Goal: Communication & Community: Share content

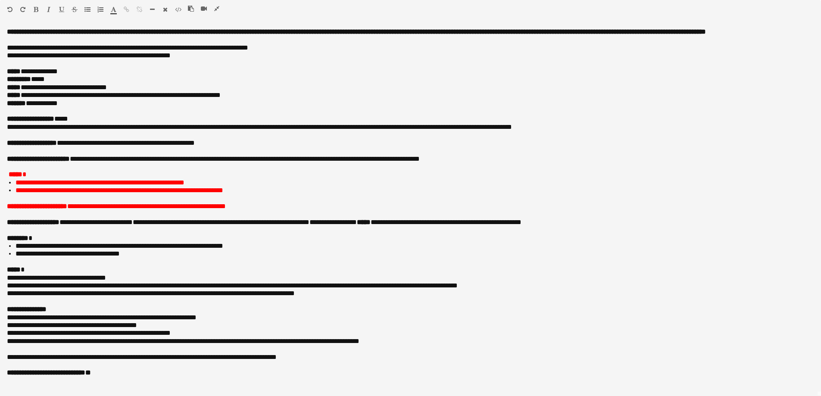
scroll to position [4, 0]
click at [217, 9] on icon "button" at bounding box center [216, 9] width 5 height 6
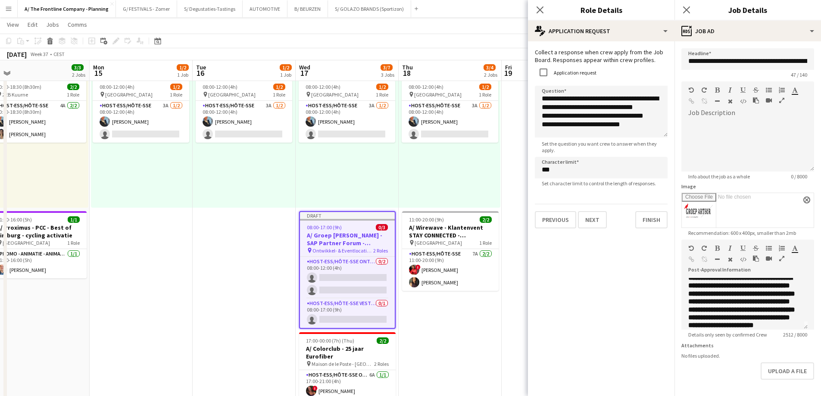
click at [364, 182] on div "08:00-12:00 (4h) 1/2 pin Oostende 1 Role Host-ess/Hôte-sse 3A [DATE] 08:00-12:0…" at bounding box center [347, 142] width 103 height 132
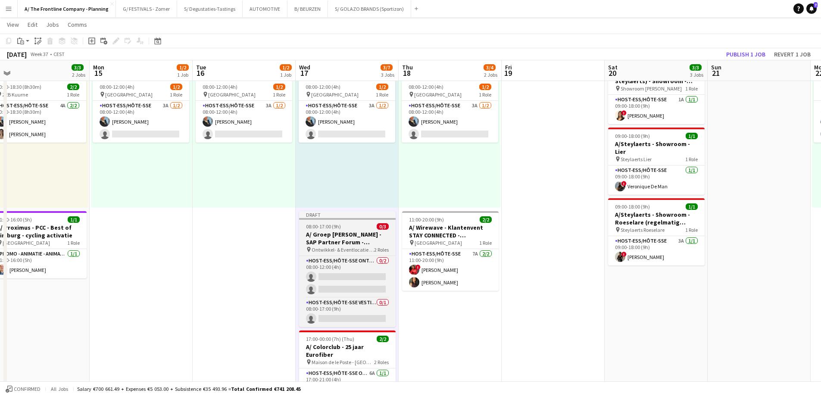
click at [346, 224] on div "08:00-17:00 (9h) 0/3" at bounding box center [347, 226] width 97 height 6
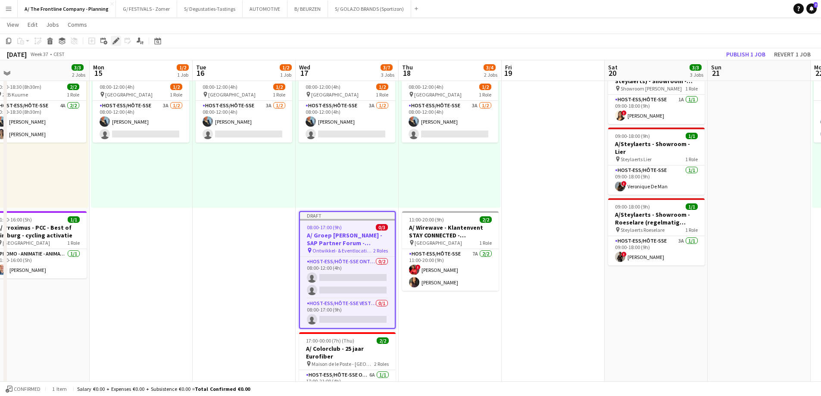
click at [117, 39] on icon "Edit" at bounding box center [116, 41] width 7 height 7
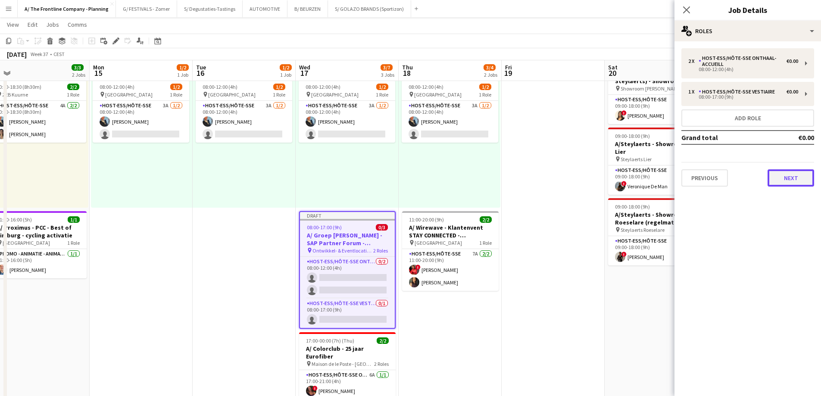
click at [782, 176] on button "Next" at bounding box center [791, 177] width 47 height 17
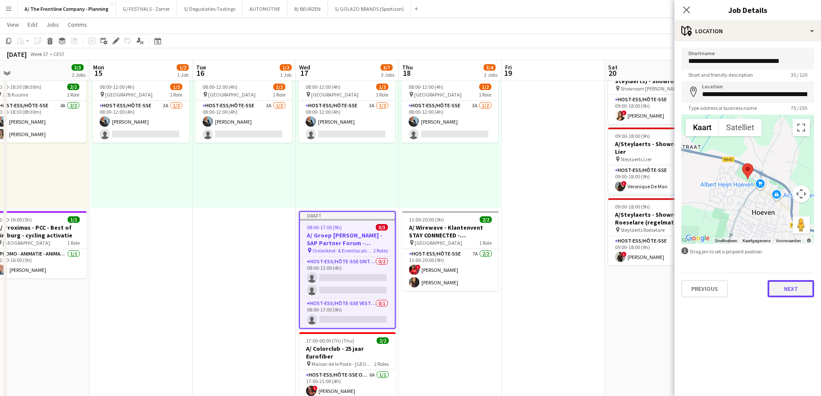
click at [785, 291] on button "Next" at bounding box center [791, 288] width 47 height 17
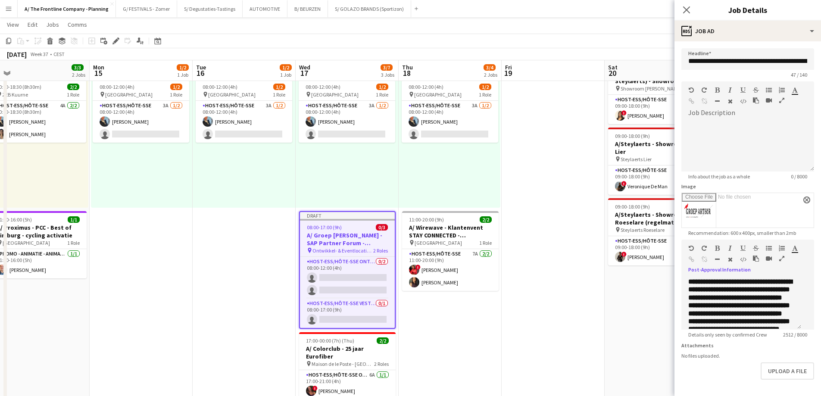
click at [779, 262] on icon "button" at bounding box center [781, 259] width 5 height 6
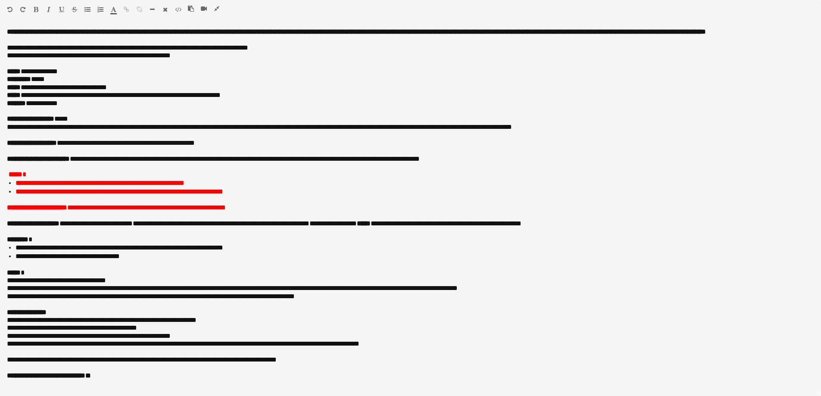
click at [216, 9] on icon "button" at bounding box center [216, 9] width 5 height 6
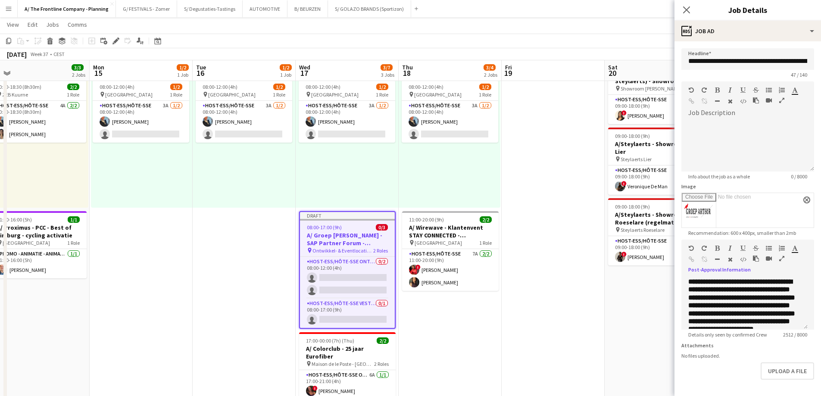
scroll to position [39, 0]
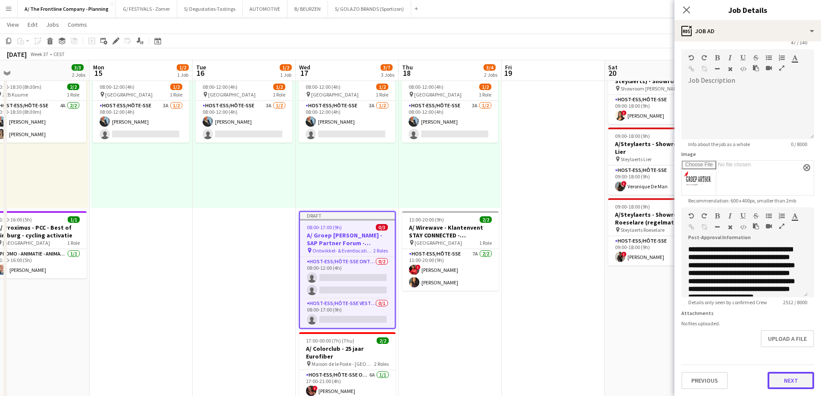
click at [786, 380] on button "Next" at bounding box center [791, 380] width 47 height 17
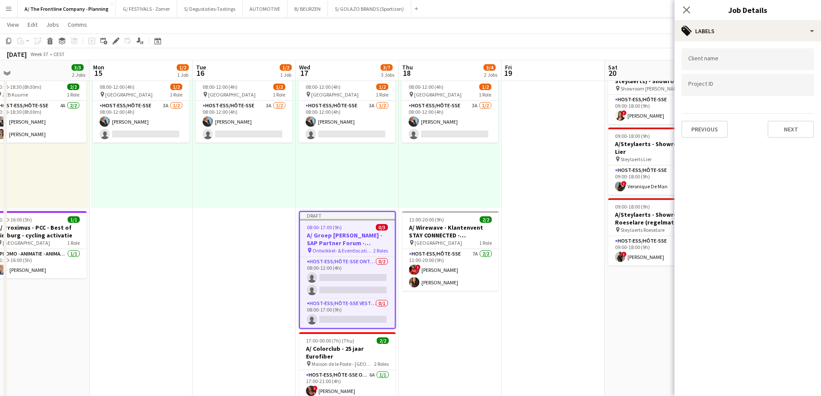
click at [714, 51] on div at bounding box center [748, 59] width 133 height 22
type input "**********"
click at [699, 87] on div "Groep [PERSON_NAME]" at bounding box center [748, 85] width 133 height 21
click at [762, 59] on input "+ Label" at bounding box center [767, 62] width 37 height 8
type input "***"
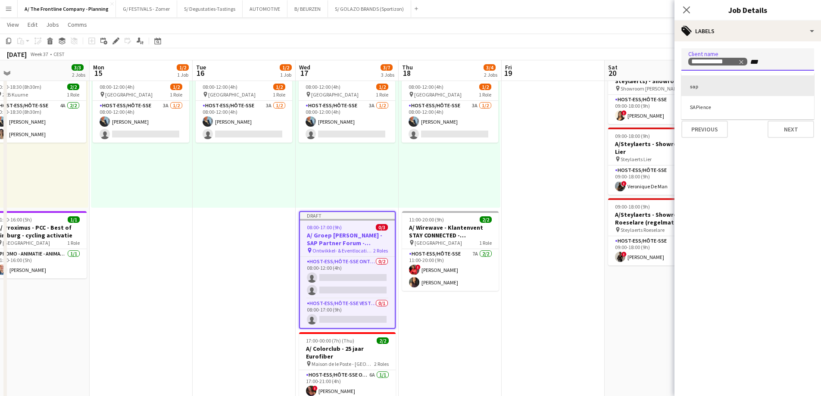
click at [696, 83] on div "sap" at bounding box center [748, 85] width 133 height 21
click at [717, 96] on input "Type to search project ID labels..." at bounding box center [748, 95] width 119 height 8
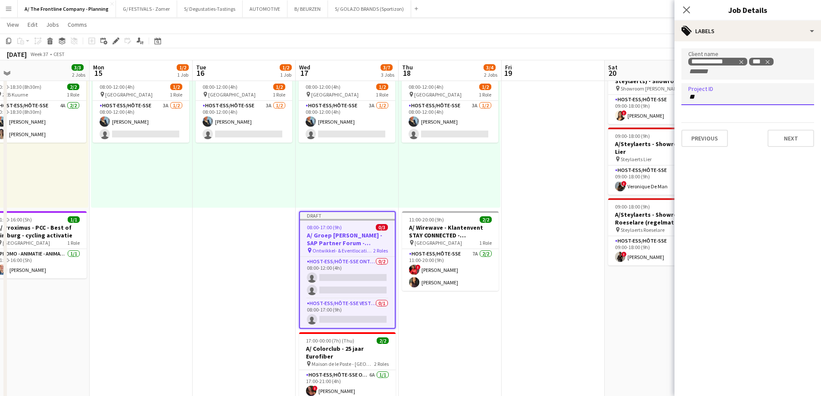
type input "*"
type input "*****"
click at [716, 144] on div "[PERSON_NAME]" at bounding box center [748, 141] width 133 height 21
click at [728, 185] on mat-expansion-panel "**********" at bounding box center [748, 218] width 147 height 355
click at [770, 143] on button "Next" at bounding box center [791, 138] width 47 height 17
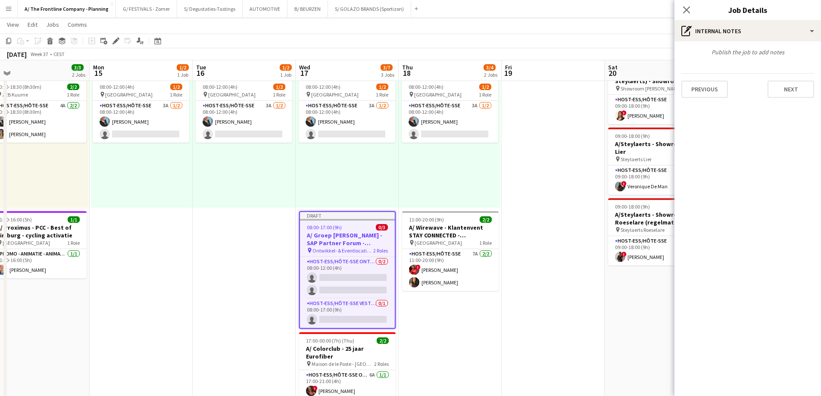
type input "*******"
click at [782, 85] on button "Next" at bounding box center [791, 89] width 47 height 17
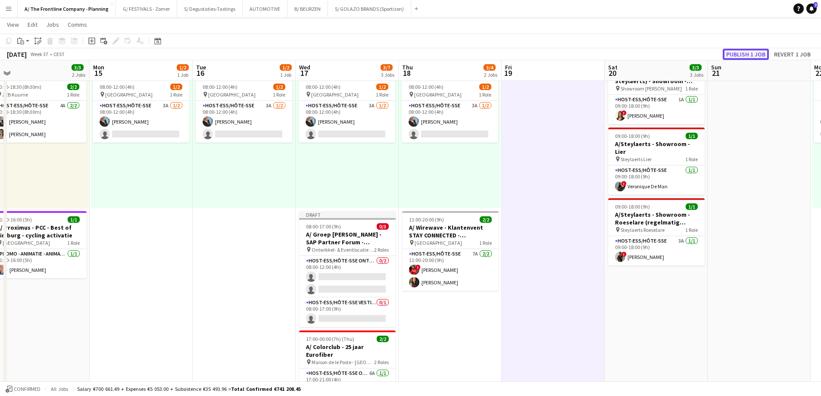
click at [741, 56] on button "Publish 1 job" at bounding box center [746, 54] width 46 height 11
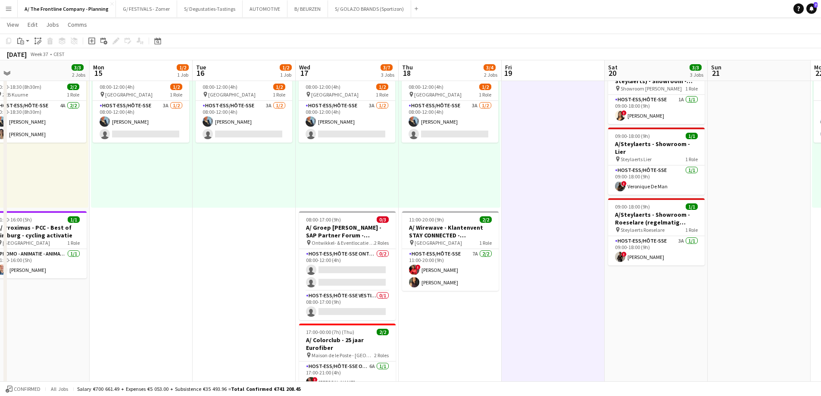
click at [371, 171] on div "08:00-12:00 (4h) 1/2 pin Oostende 1 Role Host-ess/Hôte-sse 3A [DATE] 08:00-12:0…" at bounding box center [347, 142] width 103 height 132
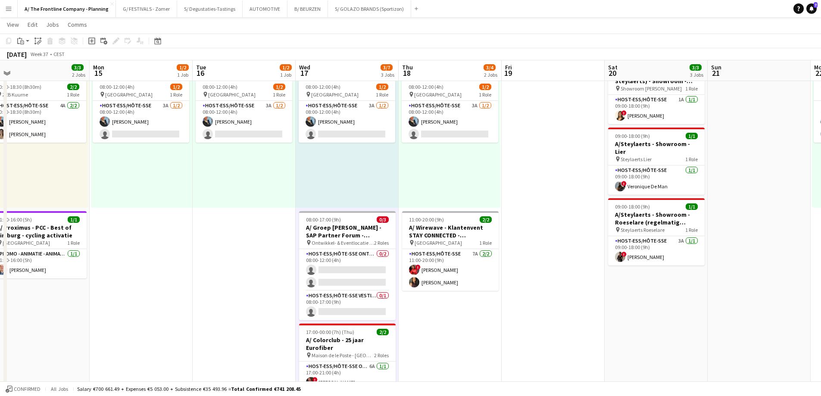
click at [455, 169] on div "08:00-12:00 (4h) 1/2 pin Oostende 1 Role Host-ess/Hôte-sse 3A [DATE] 08:00-12:0…" at bounding box center [450, 142] width 102 height 132
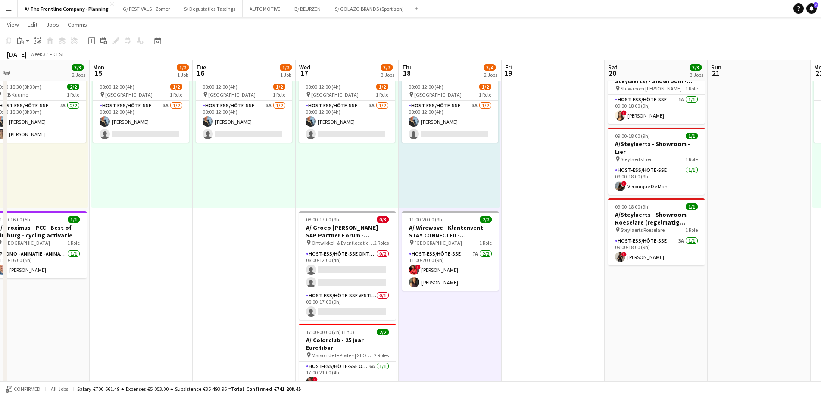
click at [359, 168] on div "08:00-12:00 (4h) 1/2 pin Oostende 1 Role Host-ess/Hôte-sse 3A [DATE] 08:00-12:0…" at bounding box center [347, 142] width 103 height 132
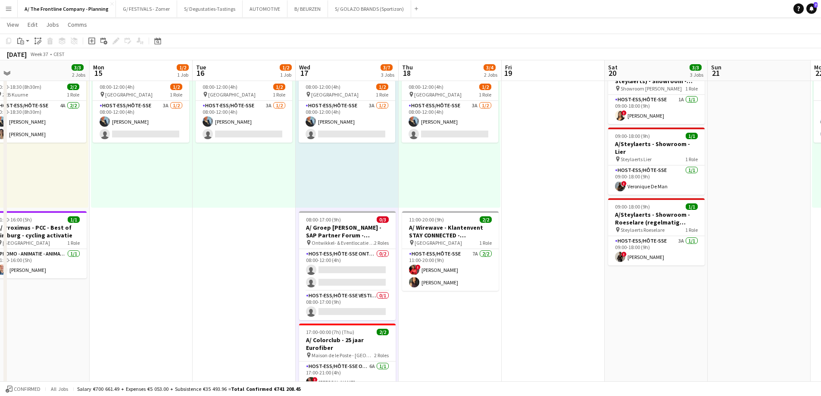
click at [262, 168] on div "08:00-12:00 (4h) 1/2 pin Oostende 1 Role Host-ess/Hôte-sse 3A [DATE] 08:00-12:0…" at bounding box center [244, 142] width 103 height 132
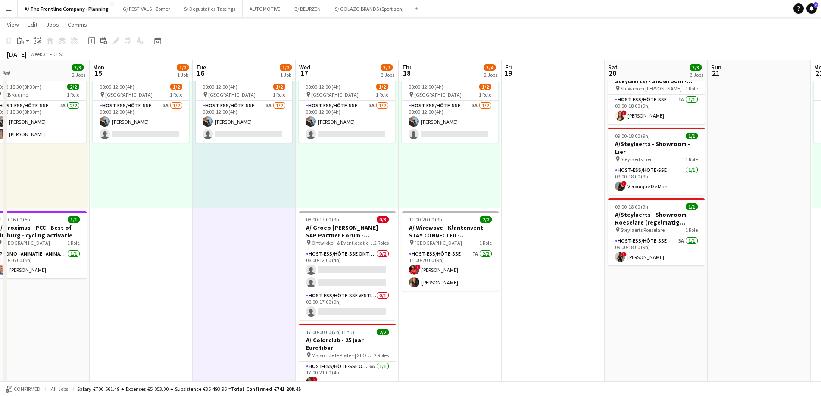
drag, startPoint x: 344, startPoint y: 164, endPoint x: 421, endPoint y: 162, distance: 76.8
click at [346, 165] on div "08:00-12:00 (4h) 1/2 pin Oostende 1 Role Host-ess/Hôte-sse 3A [DATE] 08:00-12:0…" at bounding box center [347, 142] width 103 height 132
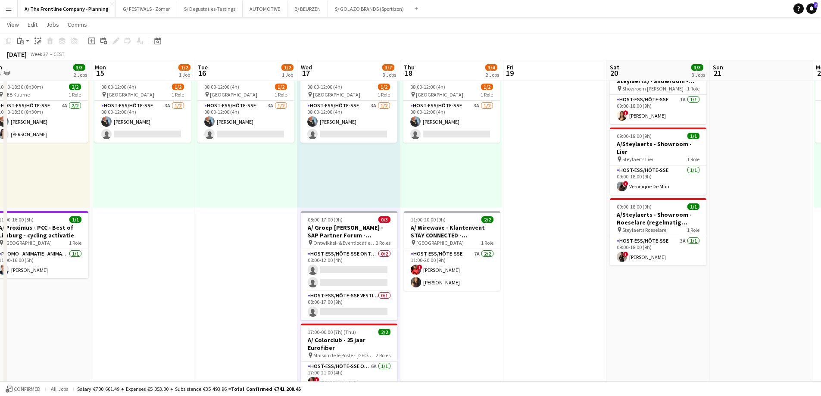
click at [445, 160] on div "08:00-12:00 (4h) 1/2 pin Oostende 1 Role Host-ess/Hôte-sse 3A [DATE] 08:00-12:0…" at bounding box center [452, 142] width 102 height 132
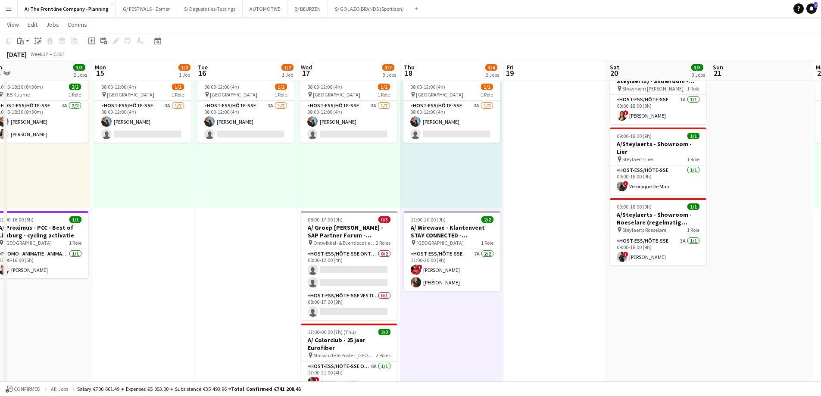
click at [379, 164] on div "08:00-12:00 (4h) 1/2 pin Oostende 1 Role Host-ess/Hôte-sse 3A [DATE] 08:00-12:0…" at bounding box center [348, 142] width 103 height 132
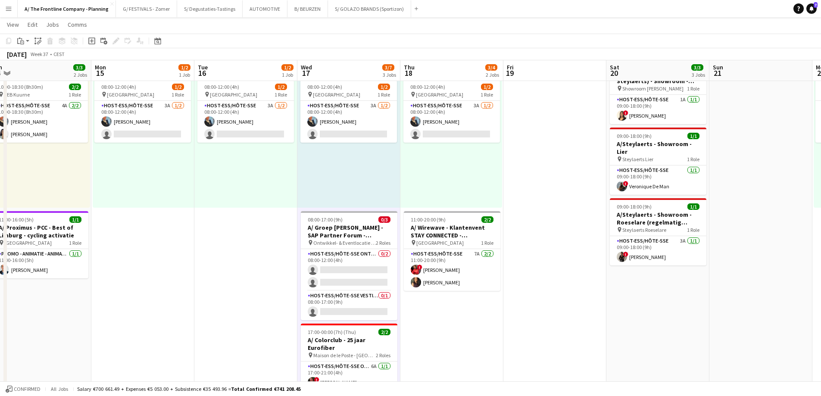
click at [260, 167] on div "08:00-12:00 (4h) 1/2 pin Oostende 1 Role Host-ess/Hôte-sse 3A [DATE] 08:00-12:0…" at bounding box center [245, 142] width 103 height 132
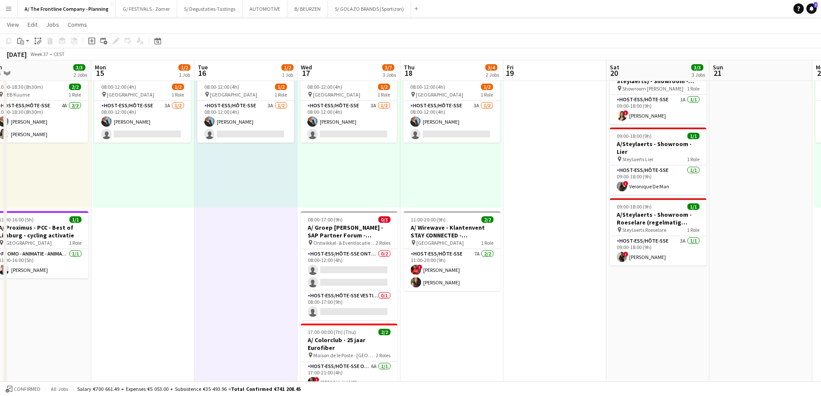
click at [159, 169] on div "08:00-12:00 (4h) 1/2 pin Oostende 1 Role Host-ess/Hôte-sse 3A [DATE] 08:00-12:0…" at bounding box center [143, 142] width 101 height 132
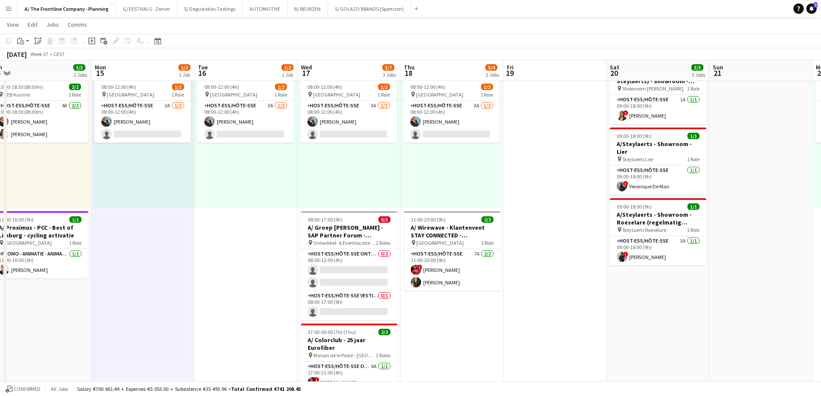
click at [250, 166] on div "08:00-12:00 (4h) 1/2 pin Oostende 1 Role Host-ess/Hôte-sse 3A [DATE] 08:00-12:0…" at bounding box center [245, 142] width 103 height 132
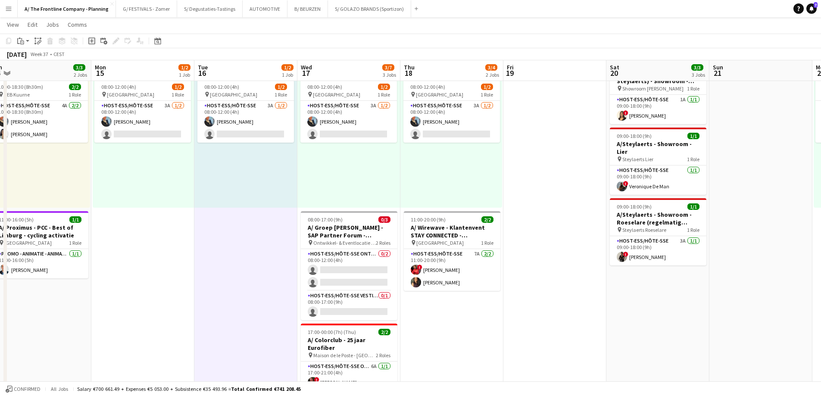
click at [371, 174] on div "08:00-12:00 (4h) 1/2 pin Oostende 1 Role Host-ess/Hôte-sse 3A [DATE] 08:00-12:0…" at bounding box center [348, 142] width 103 height 132
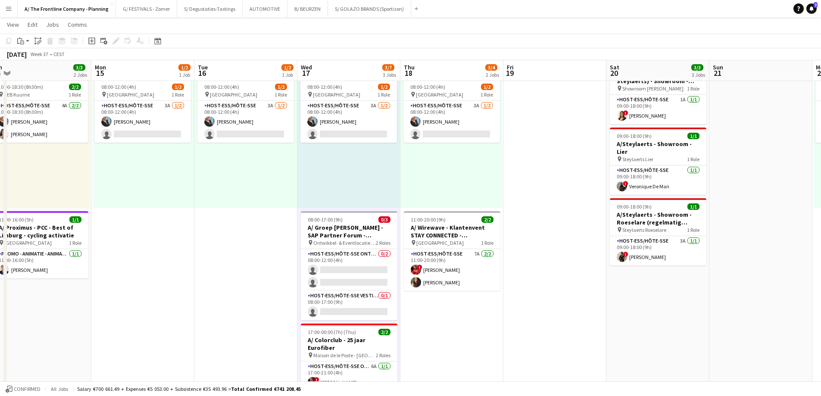
click at [450, 168] on div "08:00-12:00 (4h) 1/2 pin Oostende 1 Role Host-ess/Hôte-sse 3A [DATE] 08:00-12:0…" at bounding box center [452, 142] width 102 height 132
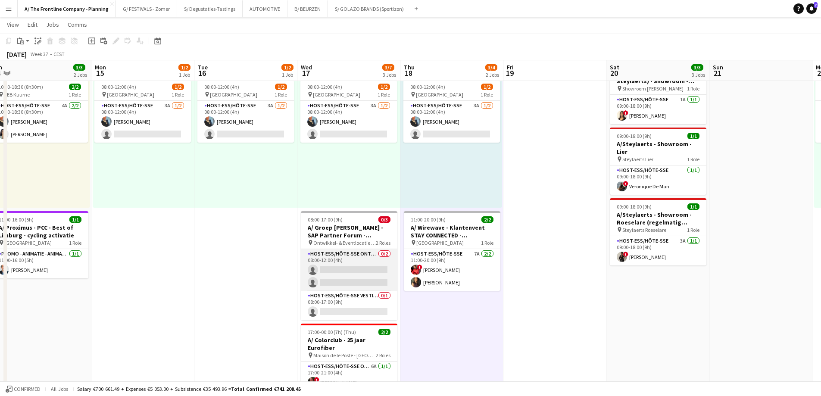
click at [354, 266] on app-card-role "Host-ess/Hôte-sse Onthaal-Accueill 0/2 08:00-12:00 (4h) single-neutral-actions …" at bounding box center [349, 270] width 97 height 42
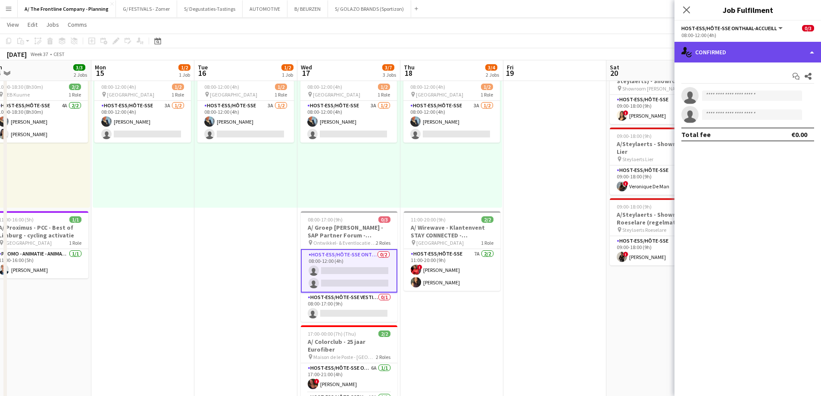
click at [741, 56] on div "single-neutral-actions-check-2 Confirmed" at bounding box center [748, 52] width 147 height 21
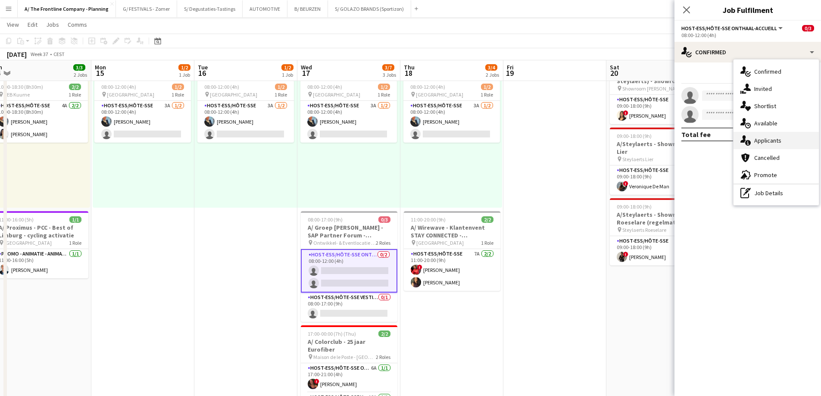
click at [766, 141] on div "single-neutral-actions-information Applicants" at bounding box center [776, 140] width 85 height 17
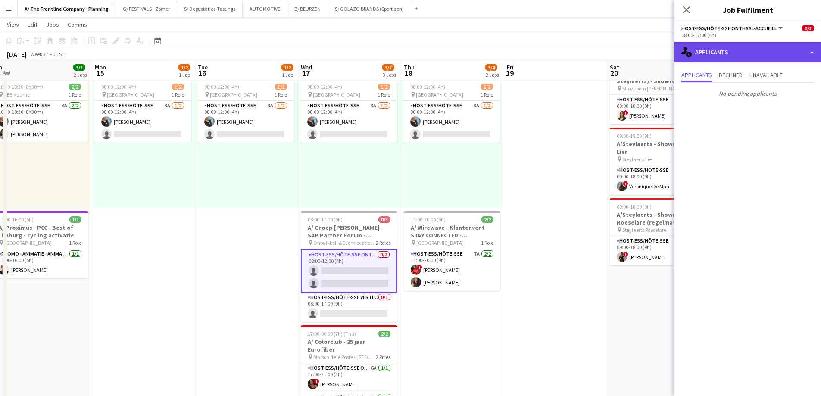
click at [747, 46] on div "single-neutral-actions-information Applicants" at bounding box center [748, 52] width 147 height 21
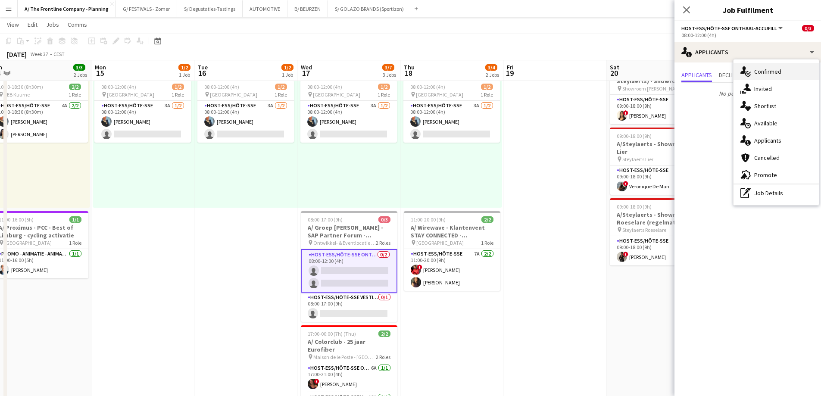
click at [759, 71] on div "single-neutral-actions-check-2 Confirmed" at bounding box center [776, 71] width 85 height 17
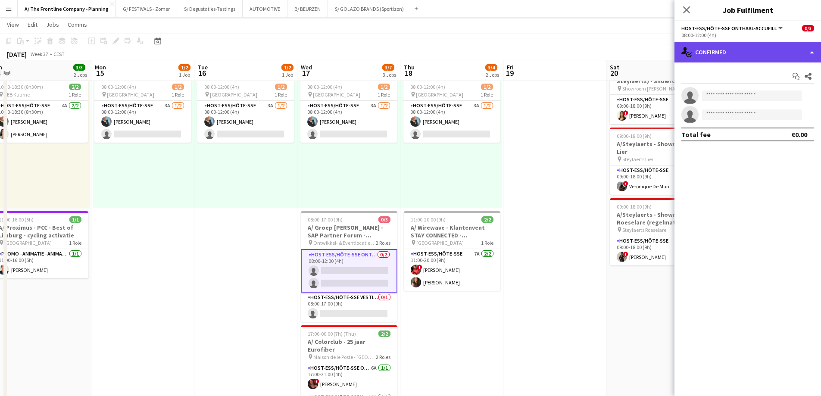
click at [755, 48] on div "single-neutral-actions-check-2 Confirmed" at bounding box center [748, 52] width 147 height 21
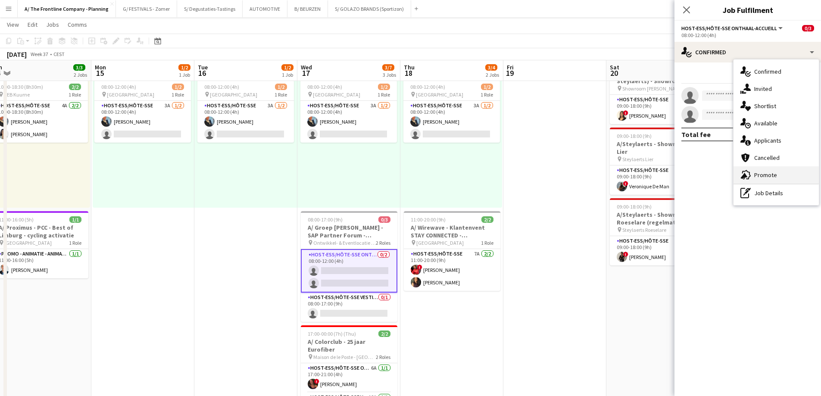
click at [770, 172] on div "advertising-megaphone Promote" at bounding box center [776, 174] width 85 height 17
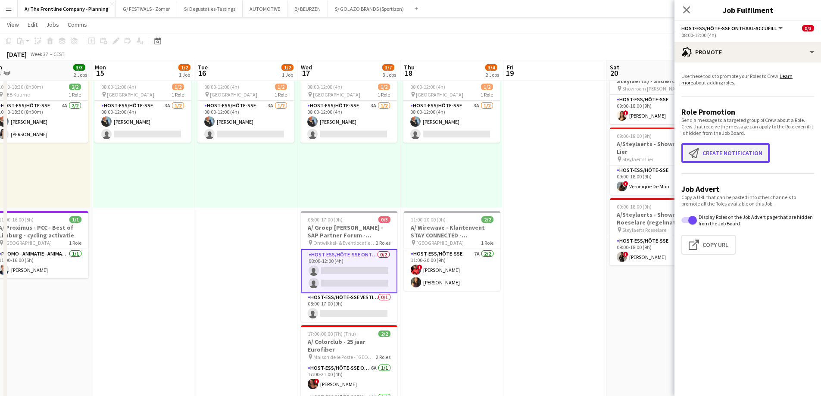
click at [744, 149] on button "Create notification Create notification" at bounding box center [726, 153] width 88 height 20
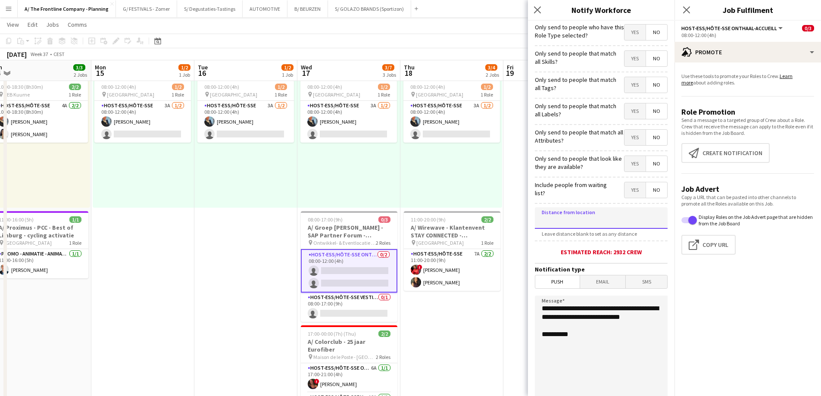
click at [598, 223] on input at bounding box center [601, 218] width 133 height 22
type input "******"
drag, startPoint x: 587, startPoint y: 326, endPoint x: 494, endPoint y: 296, distance: 97.9
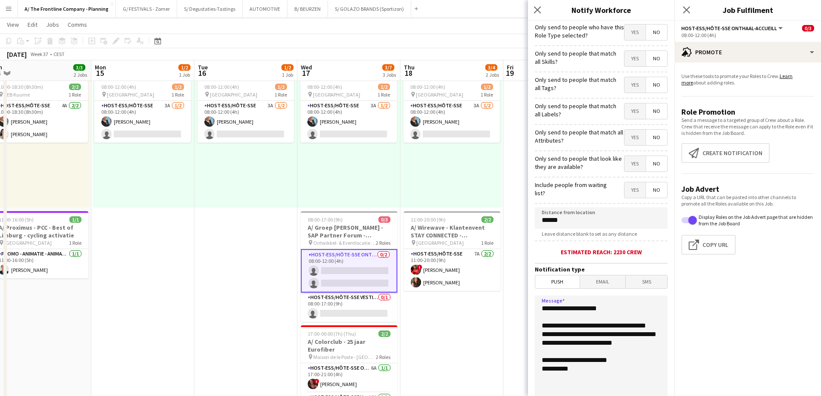
click at [586, 351] on textarea "**********" at bounding box center [601, 349] width 133 height 106
click at [607, 332] on textarea "**********" at bounding box center [601, 349] width 133 height 106
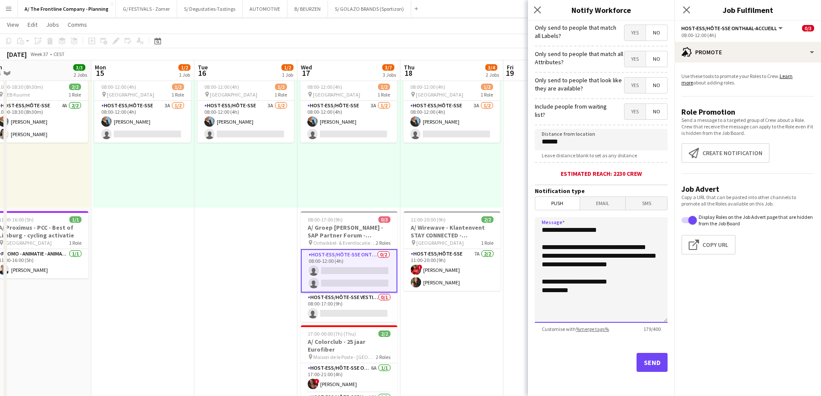
type textarea "**********"
click at [645, 361] on button "Send" at bounding box center [652, 362] width 31 height 19
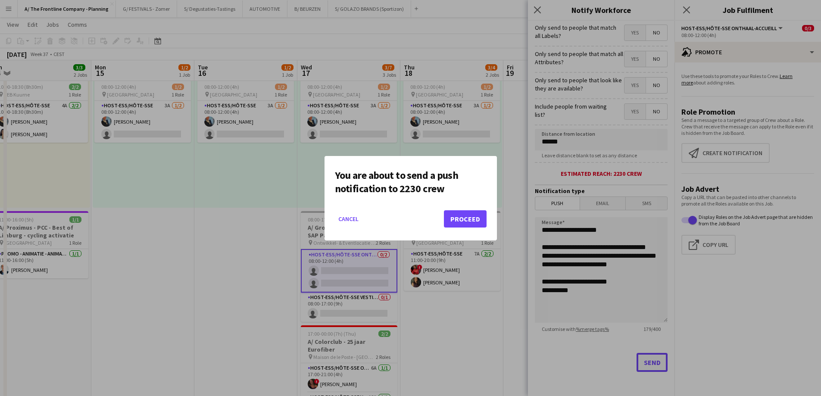
scroll to position [0, 0]
click at [465, 216] on button "Proceed" at bounding box center [465, 218] width 43 height 17
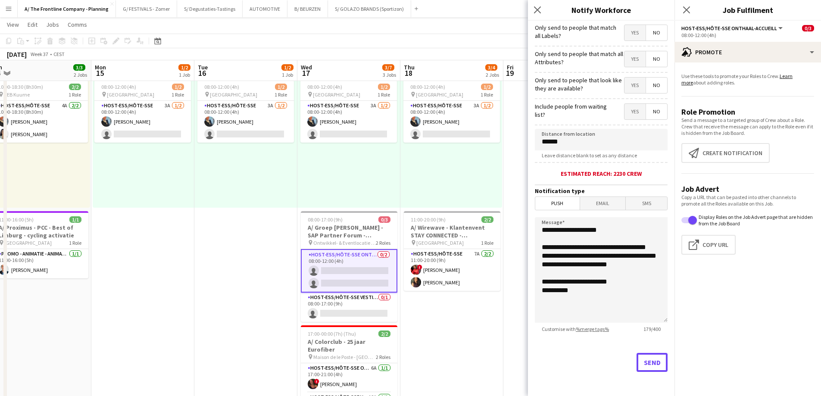
scroll to position [43, 0]
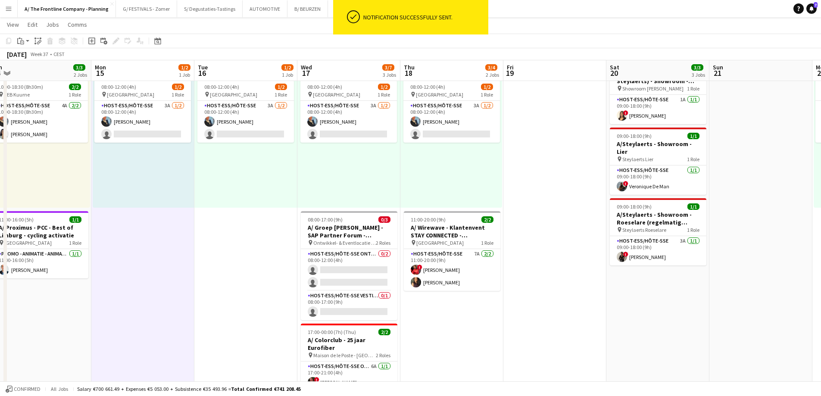
click at [247, 187] on div "08:00-12:00 (4h) 1/2 pin Oostende 1 Role Host-ess/Hôte-sse 3A [DATE] 08:00-12:0…" at bounding box center [245, 142] width 103 height 132
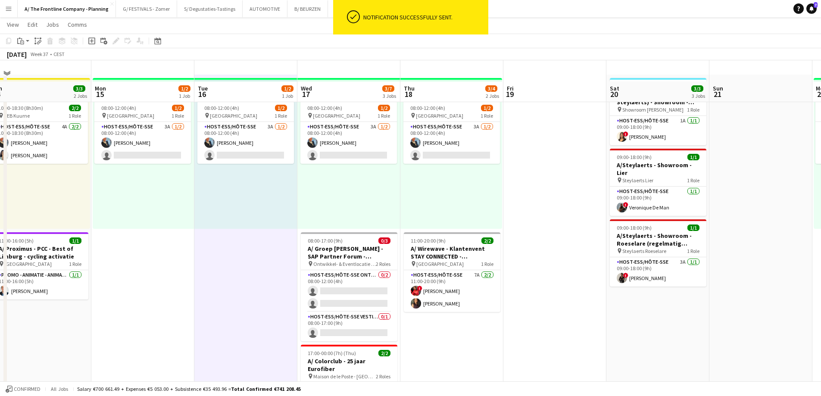
scroll to position [0, 0]
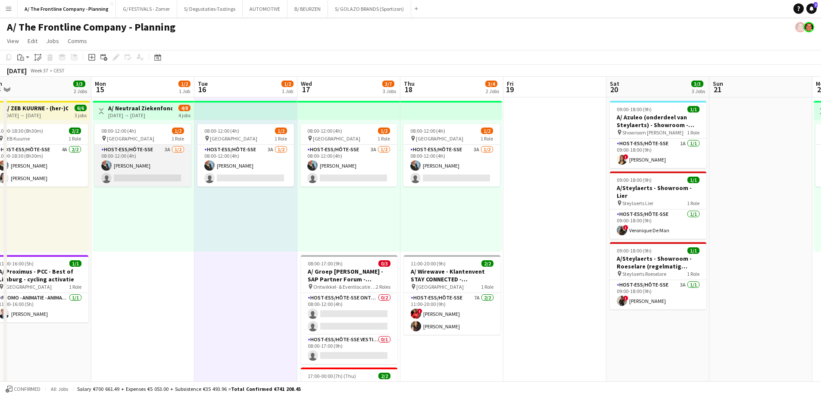
click at [135, 173] on app-card-role "Host-ess/Hôte-sse 3A [DATE] 08:00-12:00 (4h) [PERSON_NAME] single-neutral-actio…" at bounding box center [142, 166] width 97 height 42
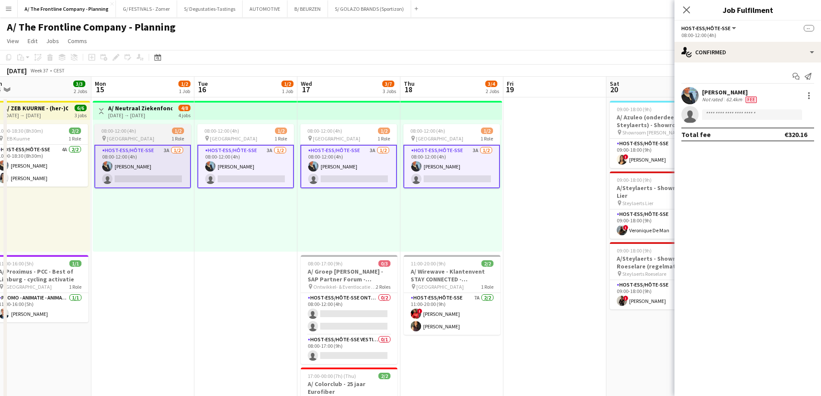
click at [128, 125] on app-job-card "08:00-12:00 (4h) 1/2 pin Oostende 1 Role Host-ess/Hôte-sse 3A [DATE] 08:00-12:0…" at bounding box center [142, 156] width 97 height 64
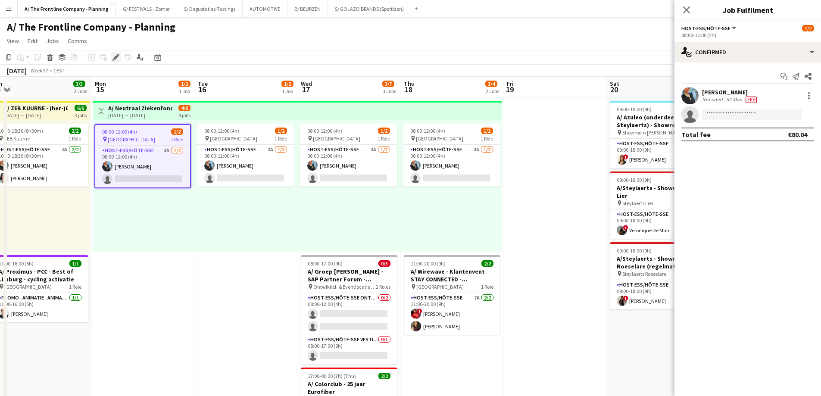
click at [116, 57] on icon at bounding box center [115, 57] width 5 height 5
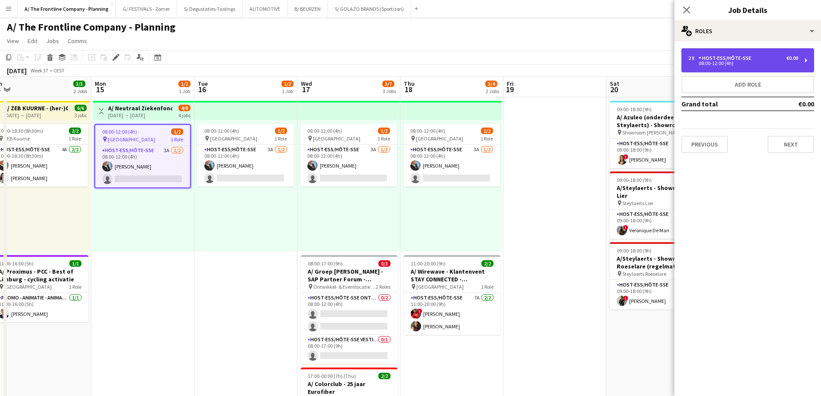
click at [704, 57] on div "Host-ess/Hôte-sse" at bounding box center [727, 58] width 56 height 6
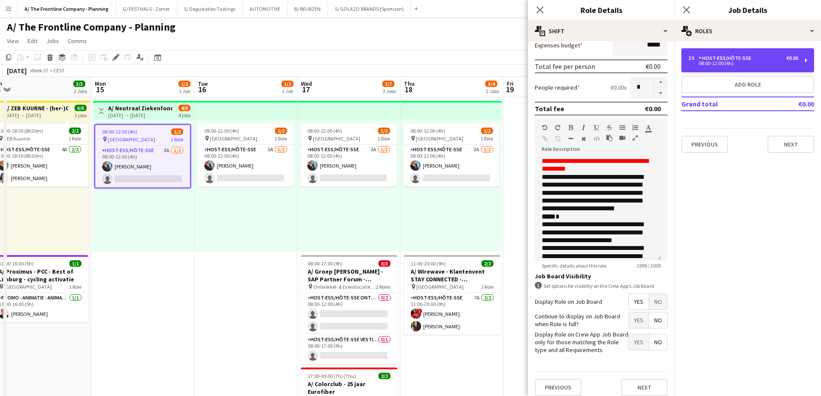
scroll to position [188, 0]
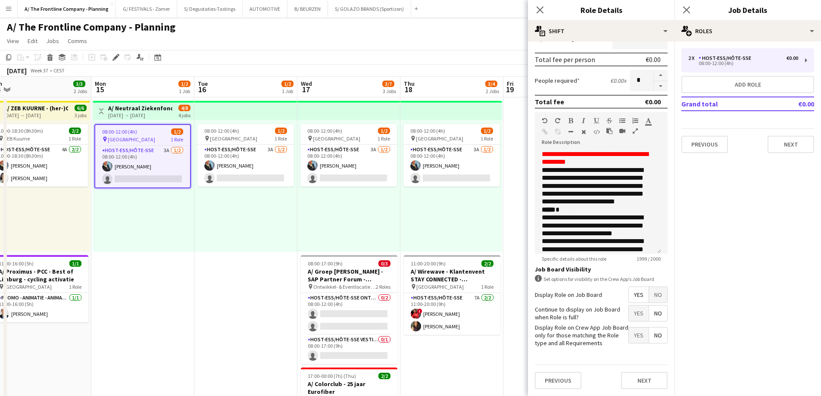
click at [312, 218] on div "08:00-12:00 (4h) 1/2 pin Oostende 1 Role Host-ess/Hôte-sse 3A [DATE] 08:00-12:0…" at bounding box center [348, 186] width 103 height 132
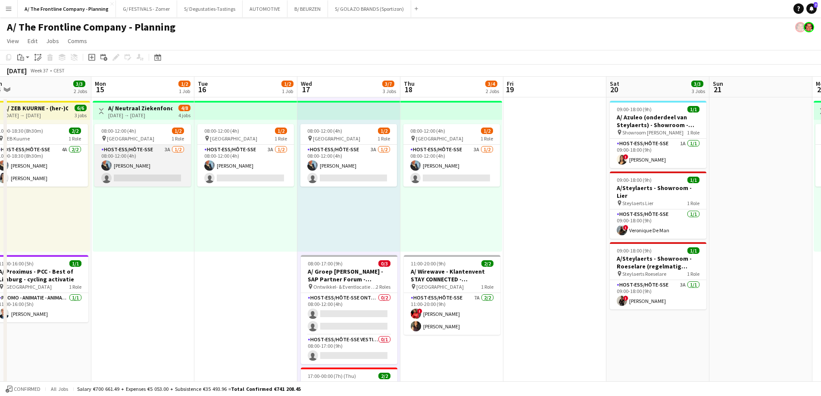
click at [175, 171] on app-card-role "Host-ess/Hôte-sse 3A [DATE] 08:00-12:00 (4h) [PERSON_NAME] single-neutral-actio…" at bounding box center [142, 166] width 97 height 42
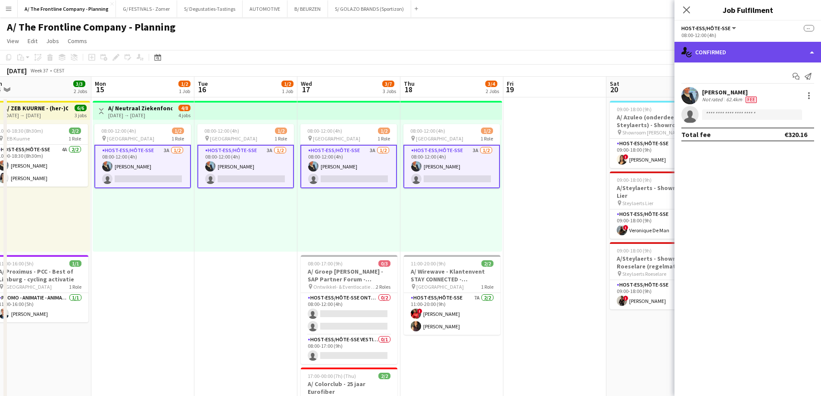
click at [763, 51] on div "single-neutral-actions-check-2 Confirmed" at bounding box center [748, 52] width 147 height 21
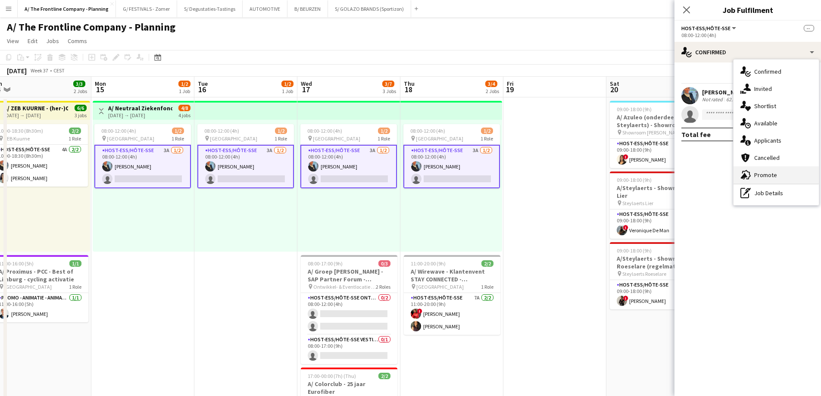
click at [761, 179] on div "advertising-megaphone Promote" at bounding box center [776, 174] width 85 height 17
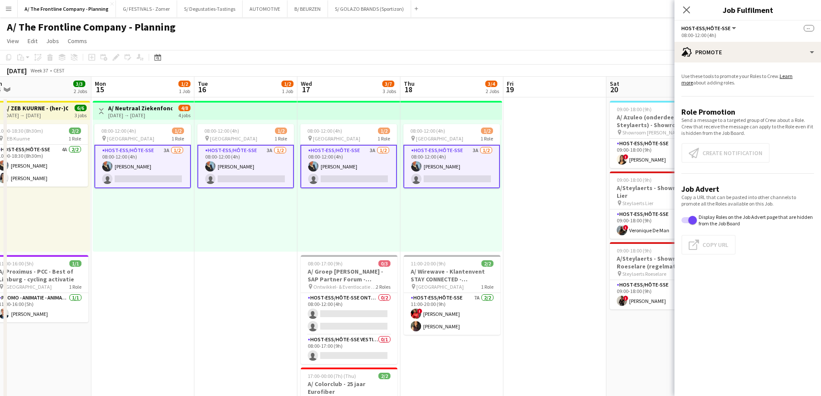
click at [720, 158] on app-promote-tab "Use these tools to promote your Roles to Crew. Learn more about adding roles. R…" at bounding box center [748, 165] width 147 height 192
click at [166, 150] on app-card-role "Host-ess/Hôte-sse 3A [DATE] 08:00-12:00 (4h) [PERSON_NAME] single-neutral-actio…" at bounding box center [142, 167] width 97 height 44
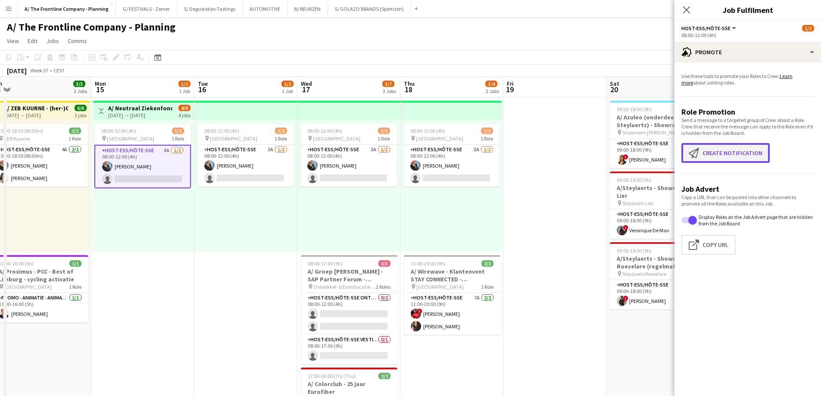
click at [711, 150] on button "Create notification Create notification" at bounding box center [726, 153] width 88 height 20
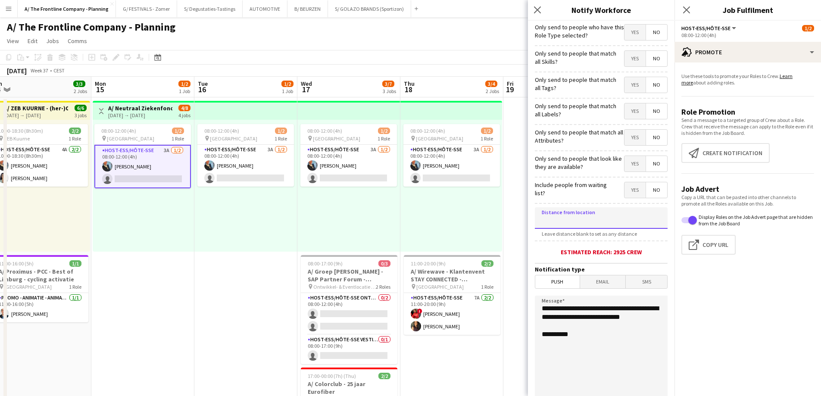
click at [592, 213] on input at bounding box center [601, 218] width 133 height 22
type input "*****"
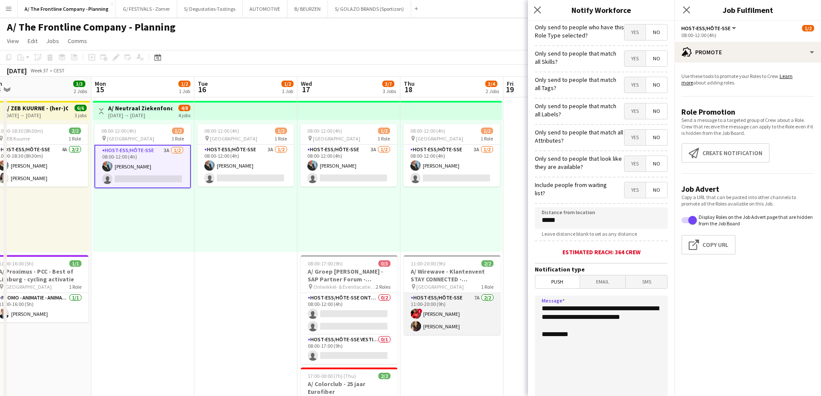
drag, startPoint x: 596, startPoint y: 329, endPoint x: 494, endPoint y: 301, distance: 106.3
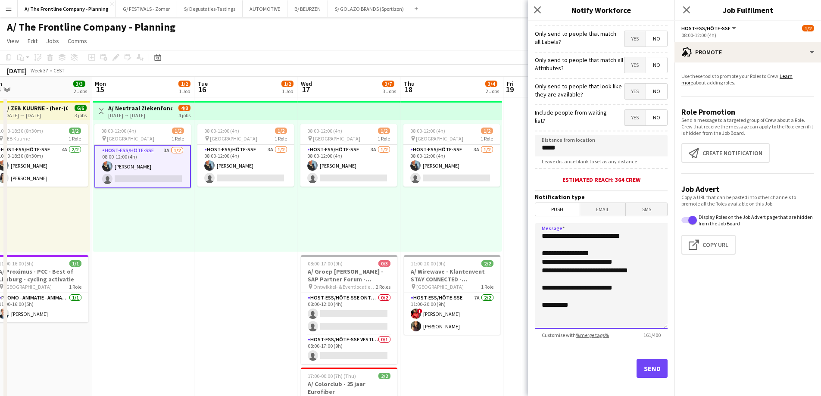
scroll to position [78, 0]
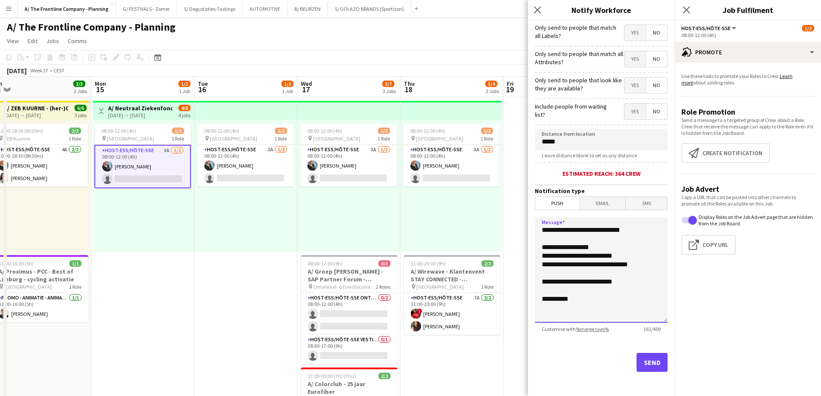
type textarea "**********"
click at [645, 366] on button "Send" at bounding box center [652, 362] width 31 height 19
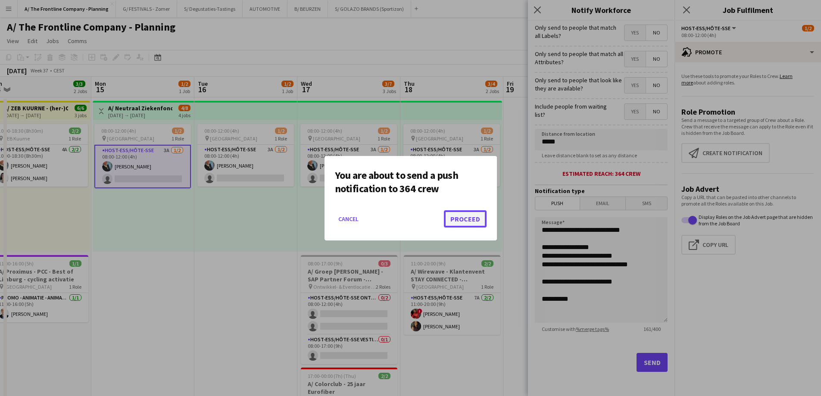
click at [468, 222] on button "Proceed" at bounding box center [465, 218] width 43 height 17
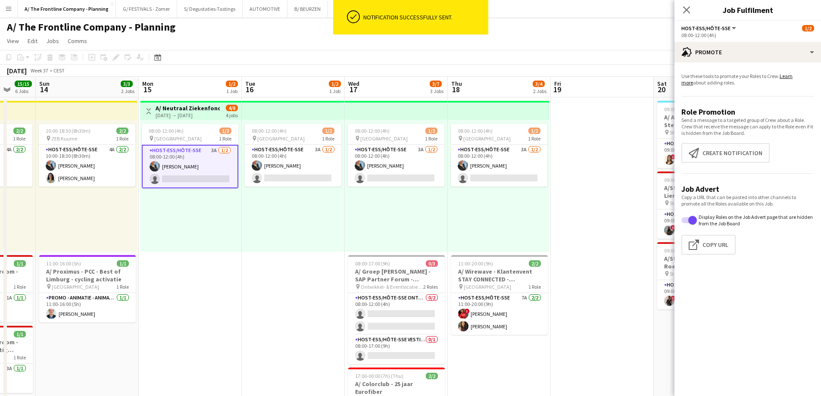
drag, startPoint x: 332, startPoint y: 245, endPoint x: 559, endPoint y: 220, distance: 228.6
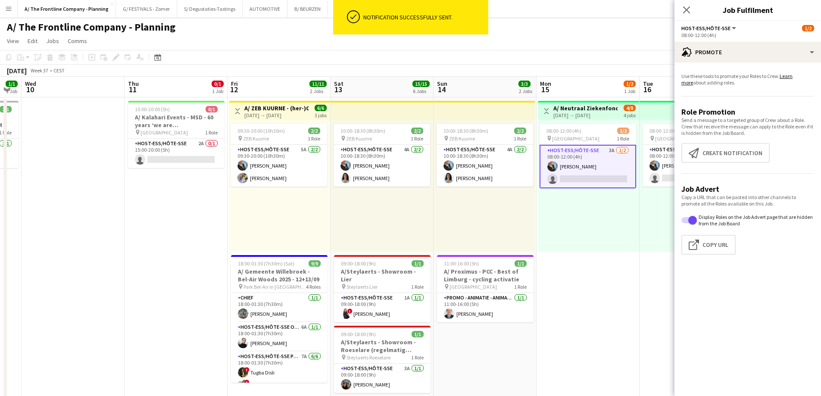
drag, startPoint x: 176, startPoint y: 216, endPoint x: 369, endPoint y: 209, distance: 192.8
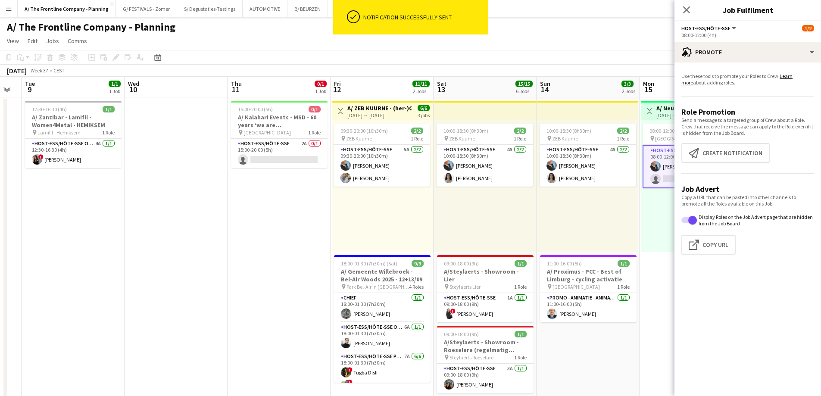
scroll to position [0, 184]
click at [269, 158] on app-card-role "Host-ess/Hôte-sse 2A 0/1 15:00-20:00 (5h) single-neutral-actions" at bounding box center [280, 153] width 97 height 29
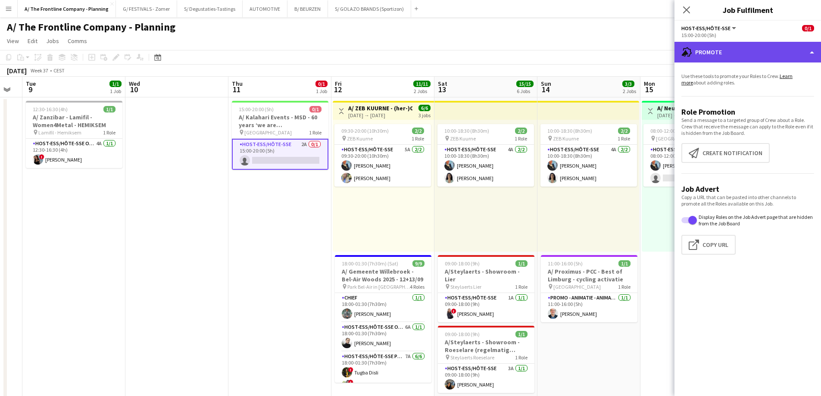
click at [741, 45] on div "advertising-megaphone Promote" at bounding box center [748, 52] width 147 height 21
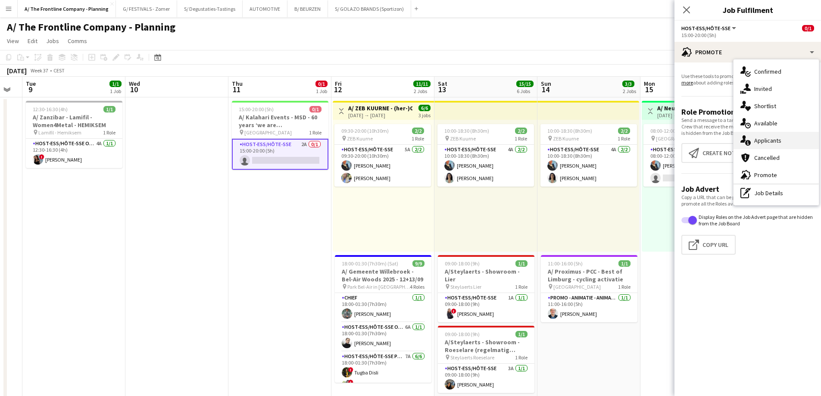
click at [767, 143] on div "single-neutral-actions-information Applicants" at bounding box center [776, 140] width 85 height 17
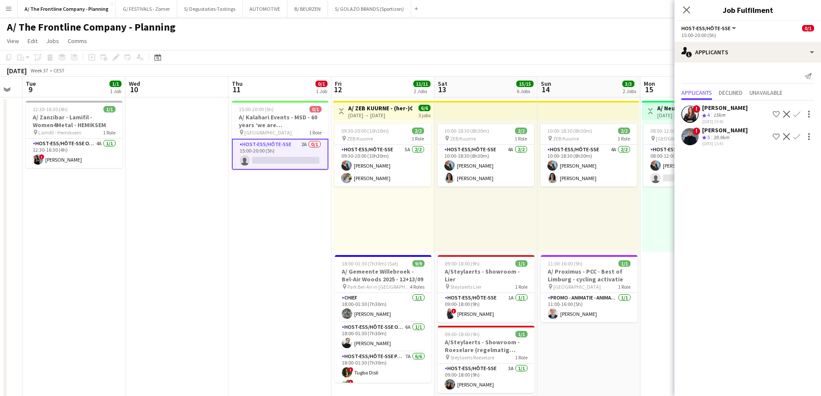
click at [722, 107] on div "[PERSON_NAME]" at bounding box center [725, 108] width 46 height 8
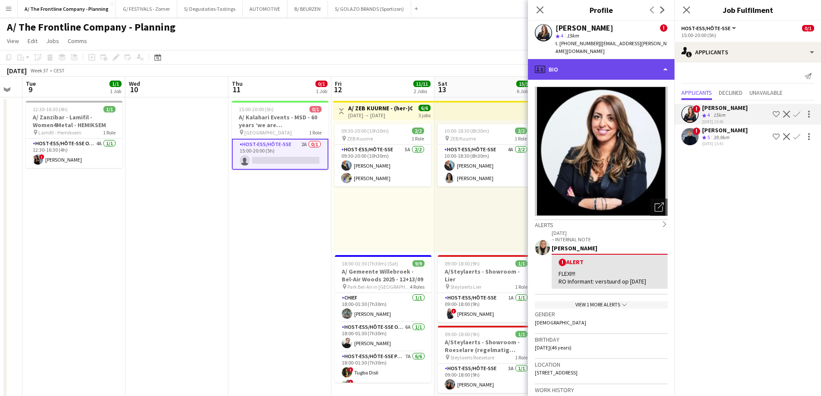
click at [613, 63] on div "profile Bio" at bounding box center [601, 69] width 147 height 21
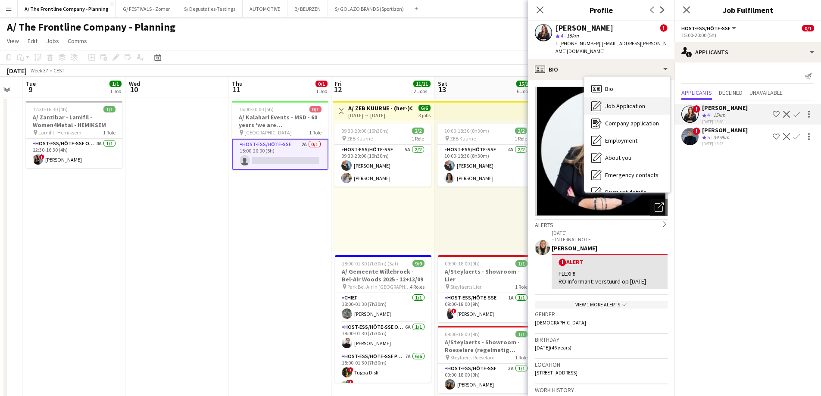
click at [619, 102] on span "Job Application" at bounding box center [625, 106] width 40 height 8
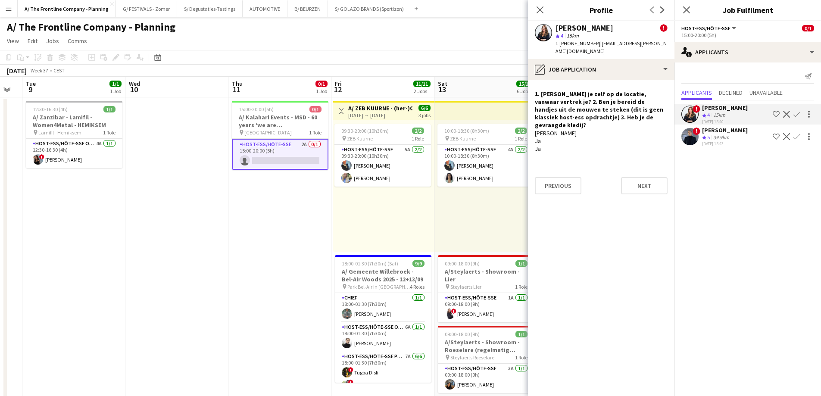
click at [726, 142] on div "[DATE] 15:43" at bounding box center [725, 144] width 46 height 6
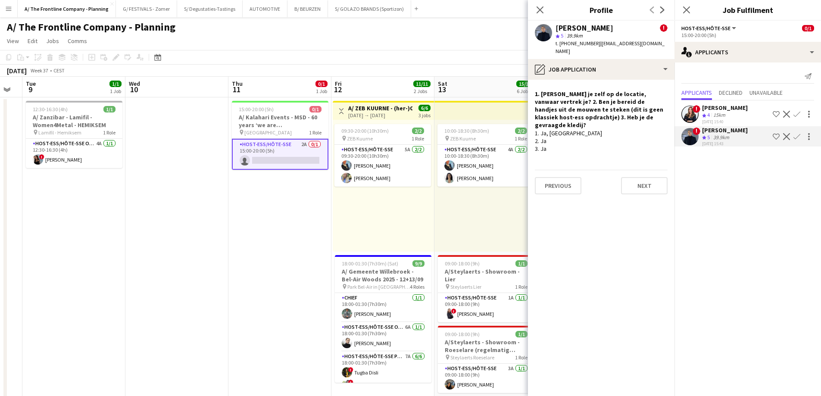
click at [705, 111] on div "[PERSON_NAME]" at bounding box center [725, 108] width 46 height 8
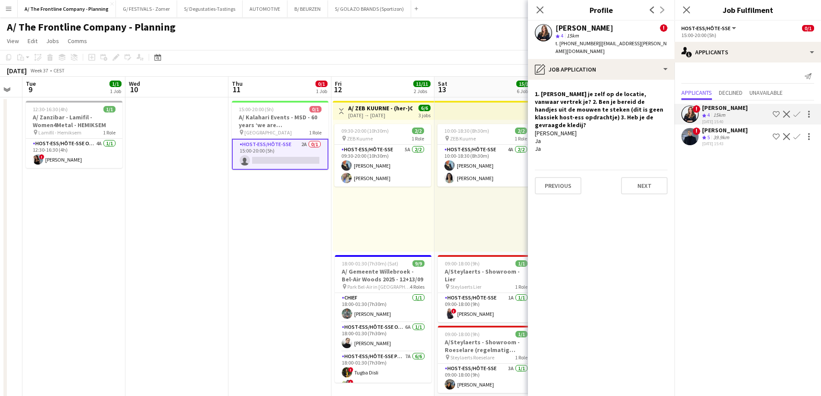
click at [718, 111] on div "[PERSON_NAME]" at bounding box center [725, 108] width 46 height 8
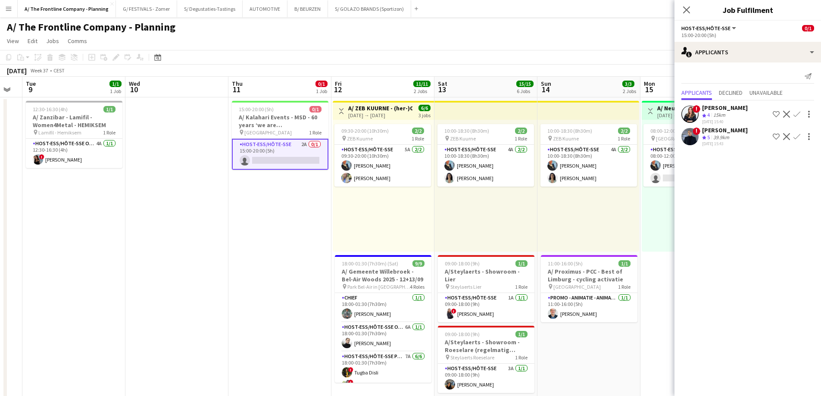
click at [718, 111] on div "[PERSON_NAME]" at bounding box center [725, 108] width 46 height 8
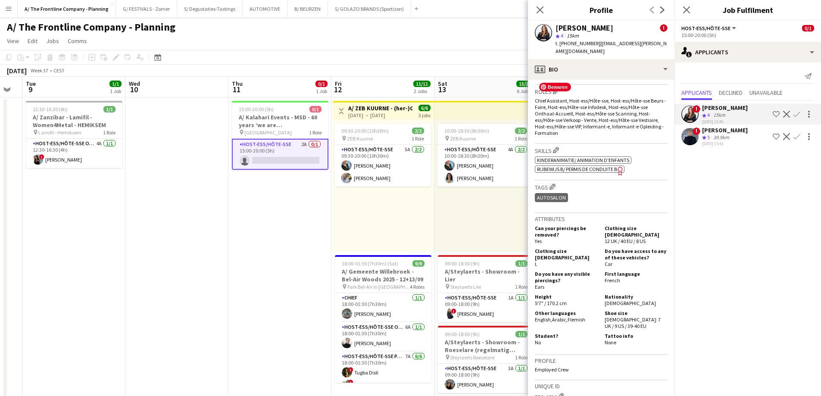
scroll to position [388, 0]
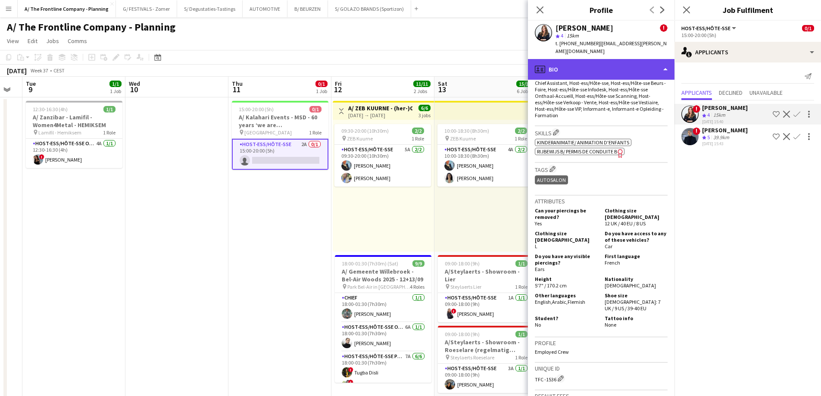
click at [579, 63] on div "profile Bio" at bounding box center [601, 69] width 147 height 21
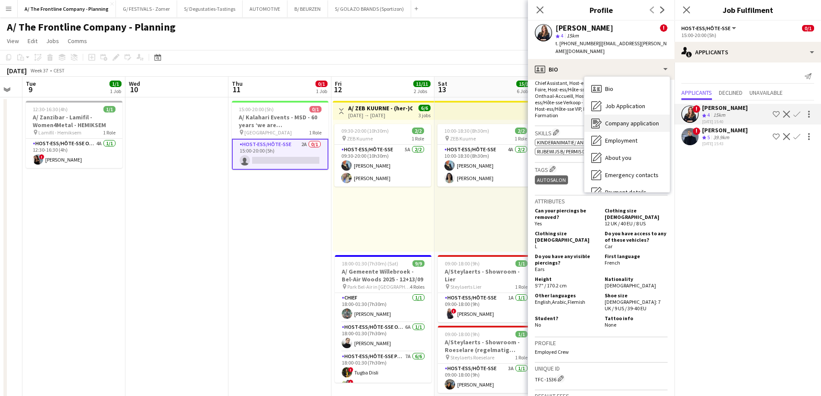
click at [616, 119] on span "Company application" at bounding box center [632, 123] width 54 height 8
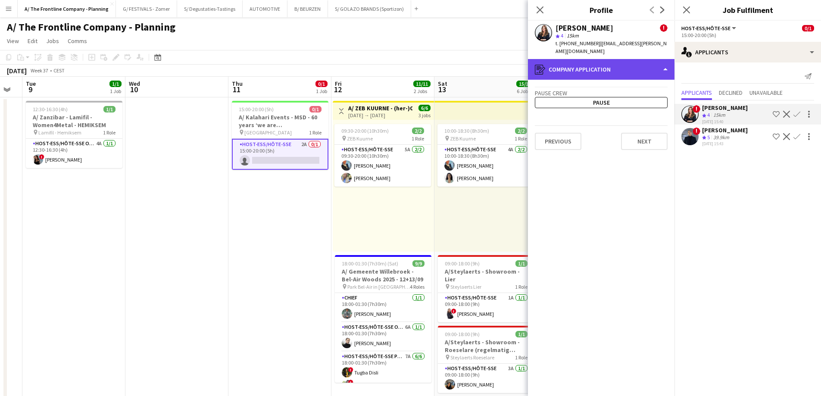
click at [604, 59] on div "register Company application" at bounding box center [601, 69] width 147 height 21
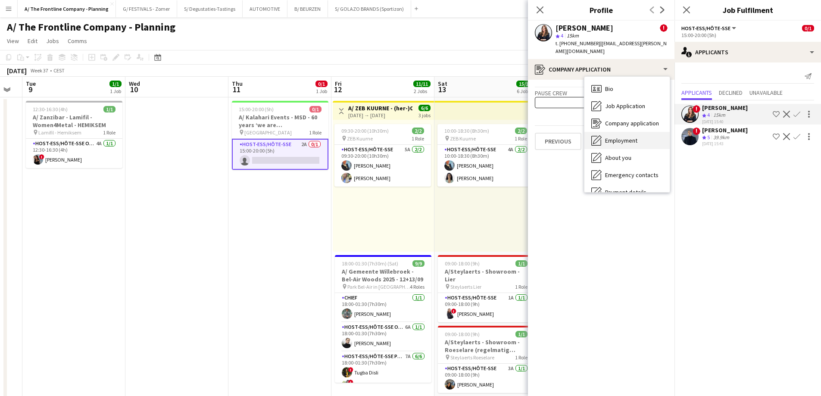
click at [613, 137] on span "Employment" at bounding box center [621, 141] width 32 height 8
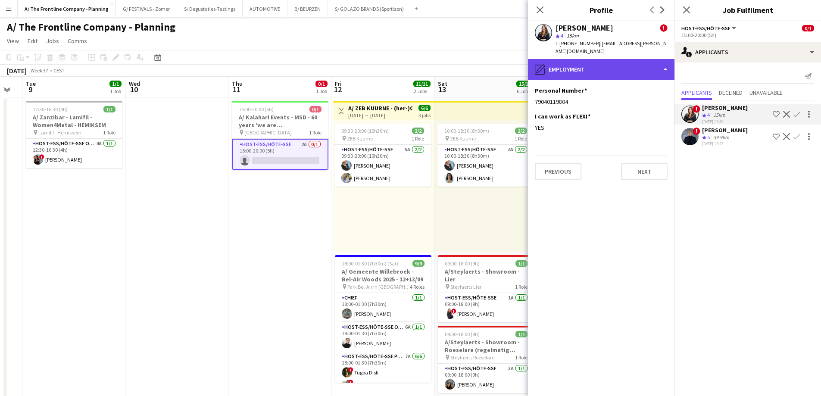
click at [594, 62] on div "pencil4 Employment" at bounding box center [601, 69] width 147 height 21
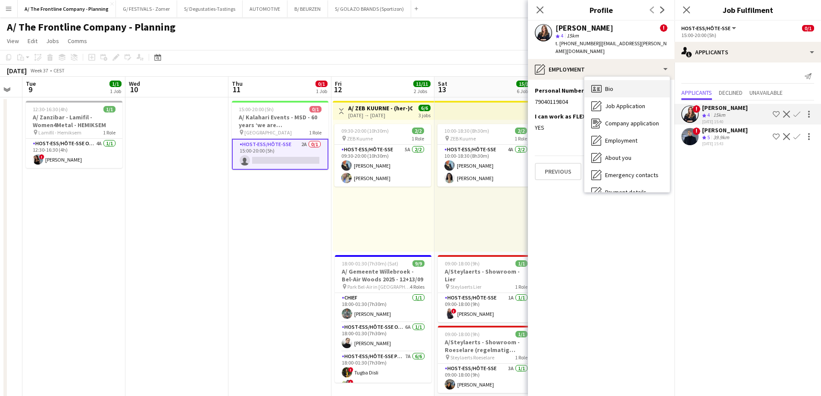
click at [610, 85] on span "Bio" at bounding box center [609, 89] width 8 height 8
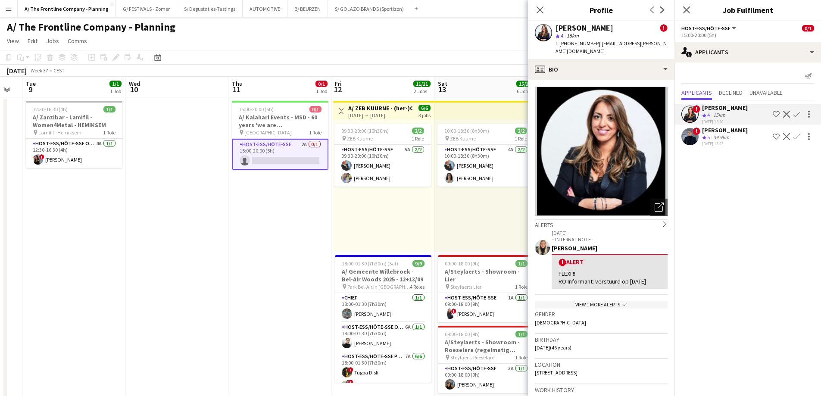
click at [797, 115] on app-icon "Confirm" at bounding box center [797, 114] width 7 height 7
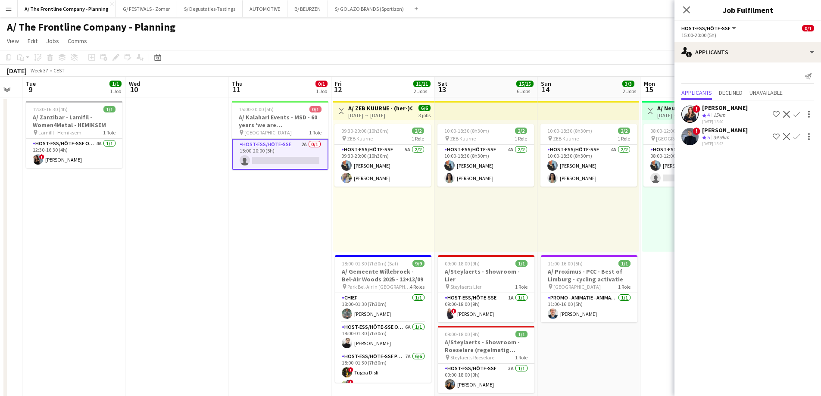
click at [797, 115] on app-icon "Confirm" at bounding box center [797, 114] width 7 height 7
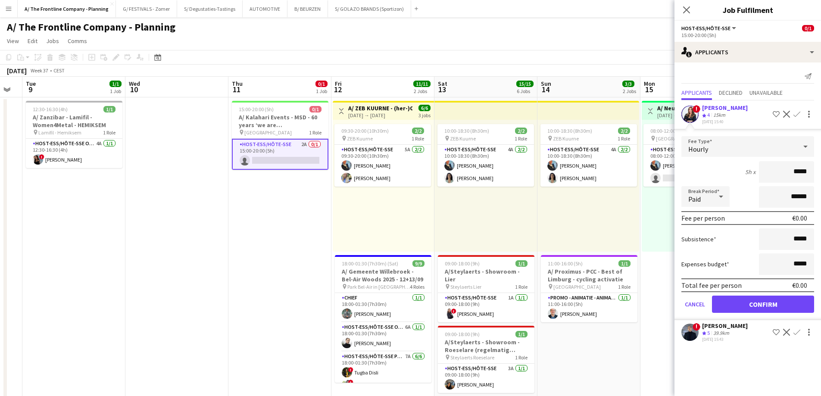
drag, startPoint x: 783, startPoint y: 166, endPoint x: 827, endPoint y: 172, distance: 44.9
type input "******"
click at [770, 305] on button "Confirm" at bounding box center [763, 304] width 102 height 17
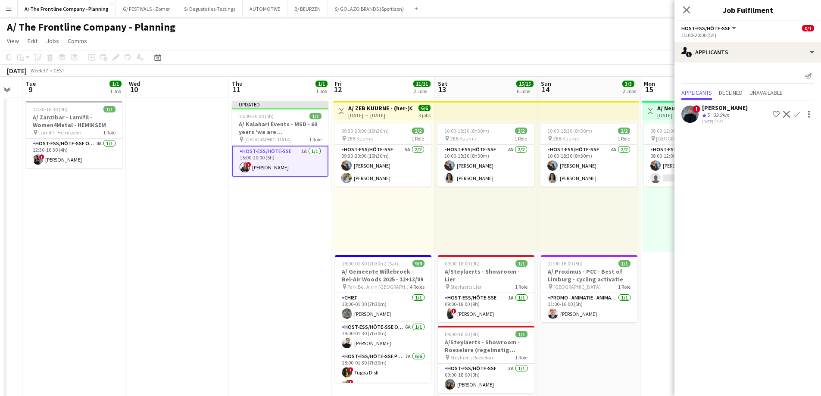
click at [579, 220] on div "10:00-18:30 (8h30m) 2/2 pin ZEB Kuurne 1 Role Host-ess/Hôte-sse 4A [DATE] 10:00…" at bounding box center [589, 186] width 102 height 132
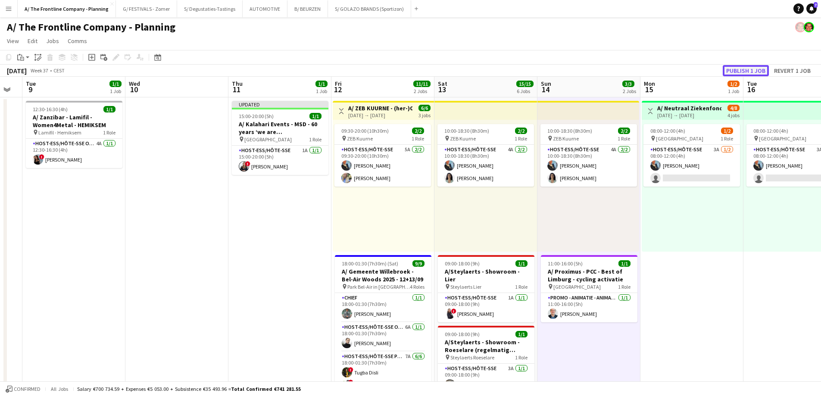
click at [738, 75] on button "Publish 1 job" at bounding box center [746, 70] width 46 height 11
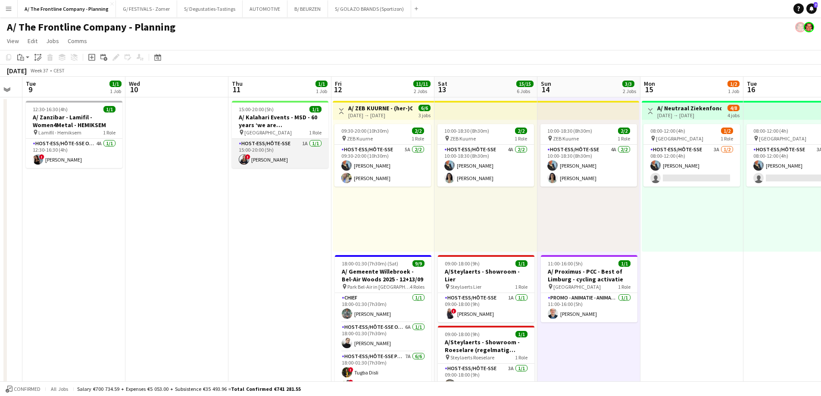
click at [291, 163] on app-card-role "Host-ess/Hôte-sse 1A [DATE] 15:00-20:00 (5h) ! [PERSON_NAME] Guemmar" at bounding box center [280, 153] width 97 height 29
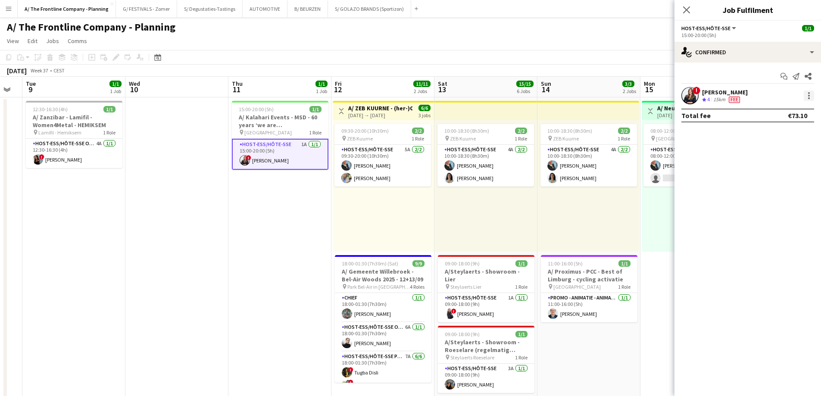
click at [810, 93] on div at bounding box center [809, 96] width 10 height 10
click at [779, 150] on span "Send notification" at bounding box center [779, 152] width 51 height 7
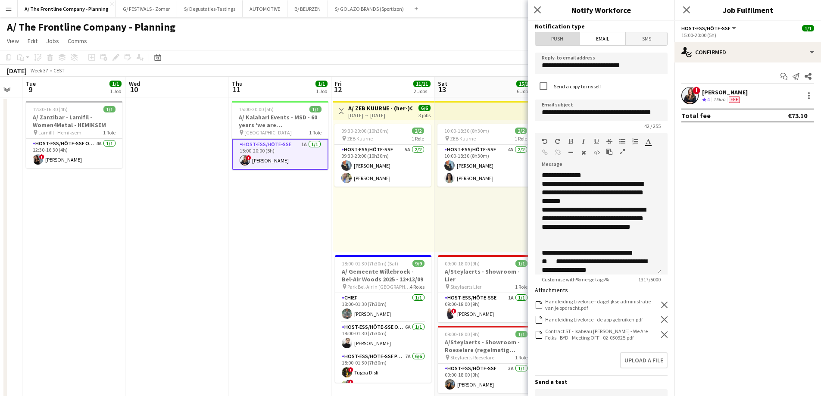
click at [560, 41] on span "Push" at bounding box center [557, 38] width 44 height 13
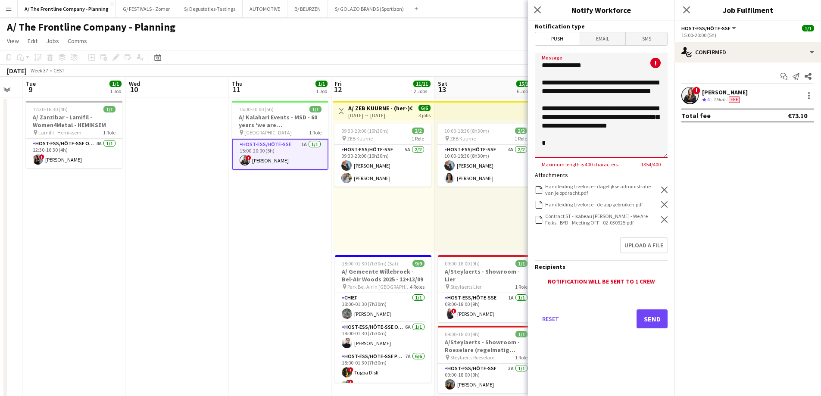
click at [565, 82] on textarea "Message" at bounding box center [601, 106] width 133 height 106
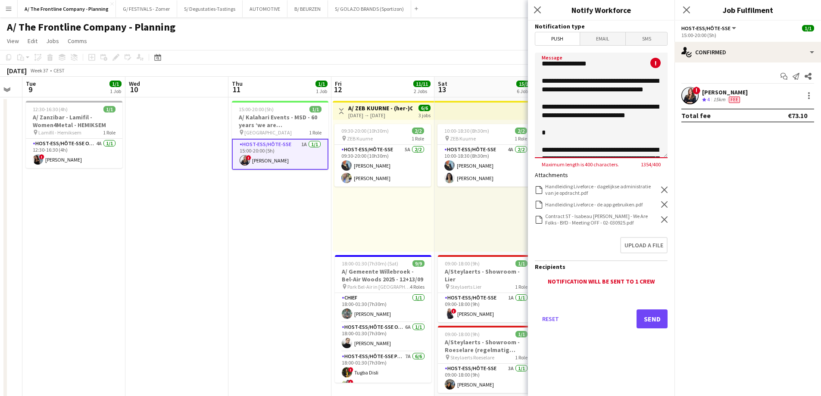
scroll to position [468, 0]
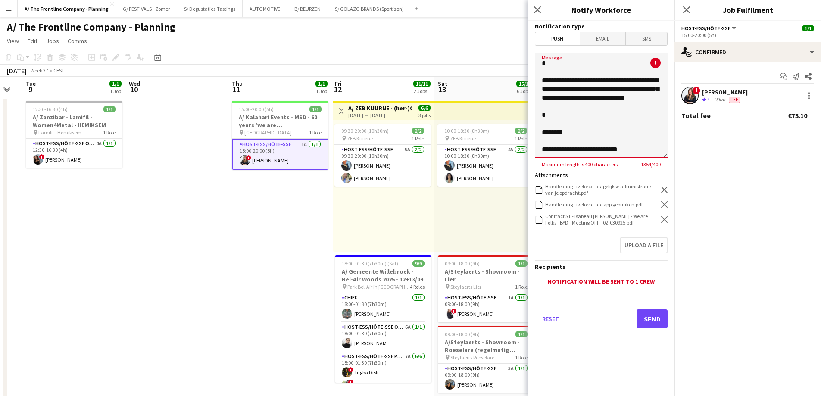
drag, startPoint x: 551, startPoint y: 75, endPoint x: 681, endPoint y: 254, distance: 221.3
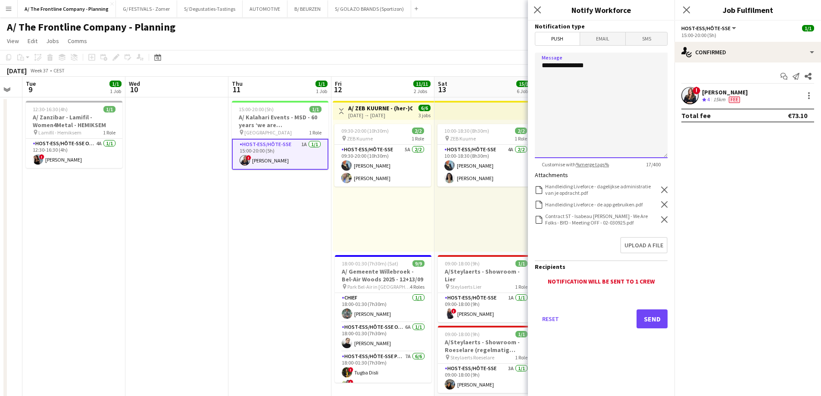
scroll to position [0, 0]
click at [665, 191] on icon "Remove" at bounding box center [664, 190] width 6 height 6
click at [665, 200] on div "Handleiding Liveforce - de app gebruiken.pdf Handleiding Liveforce - de app geb…" at bounding box center [601, 204] width 133 height 8
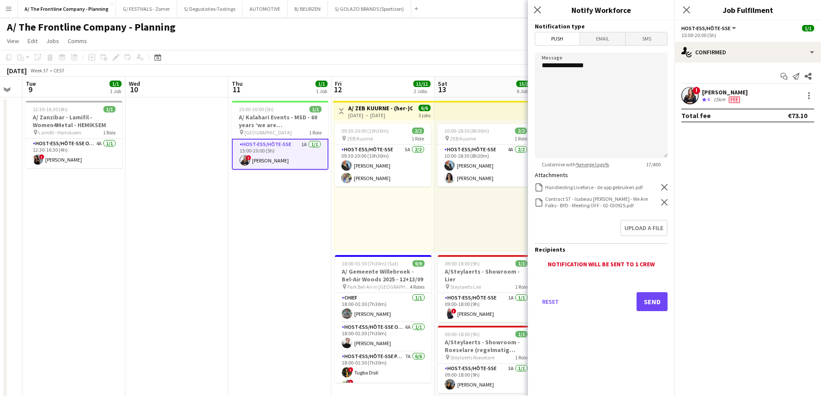
click at [665, 191] on div "Handleiding Liveforce - de app gebruiken.pdf Handleiding Liveforce - de app geb…" at bounding box center [601, 187] width 133 height 8
click at [665, 188] on icon "Remove" at bounding box center [664, 187] width 6 height 6
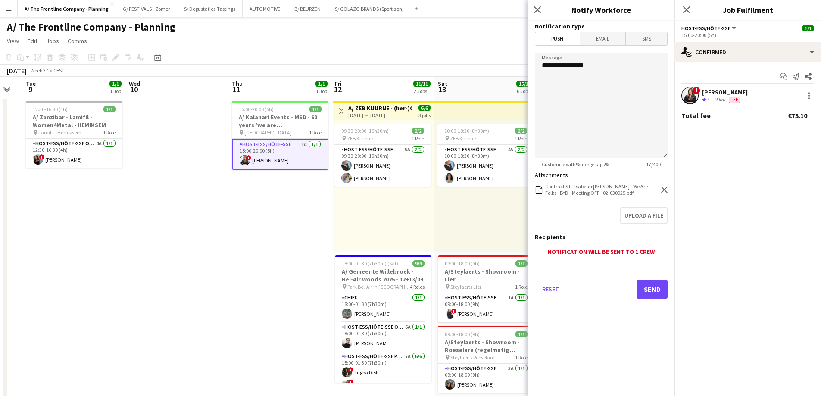
click at [665, 188] on icon "Remove" at bounding box center [664, 190] width 6 height 6
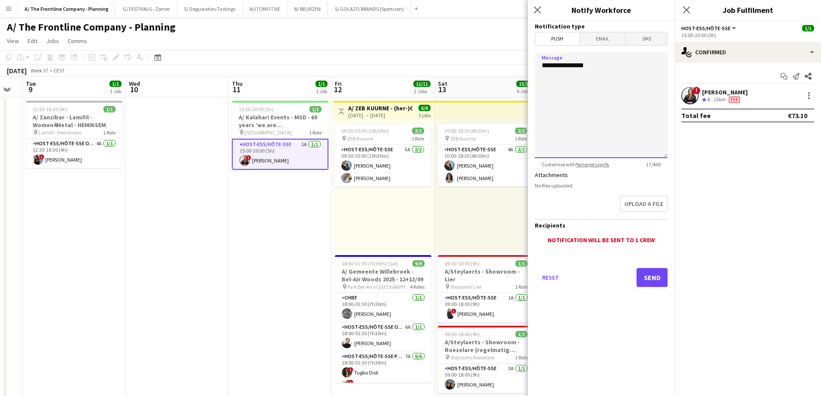
click at [574, 102] on textarea "**********" at bounding box center [601, 106] width 133 height 106
type textarea "**********"
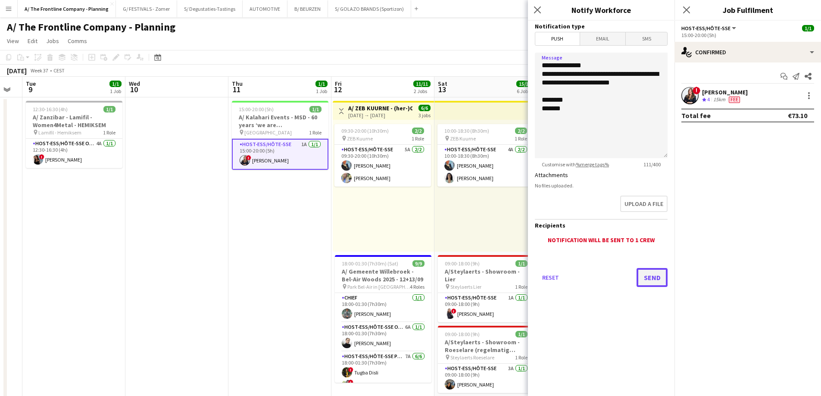
click at [657, 279] on button "Send" at bounding box center [652, 277] width 31 height 19
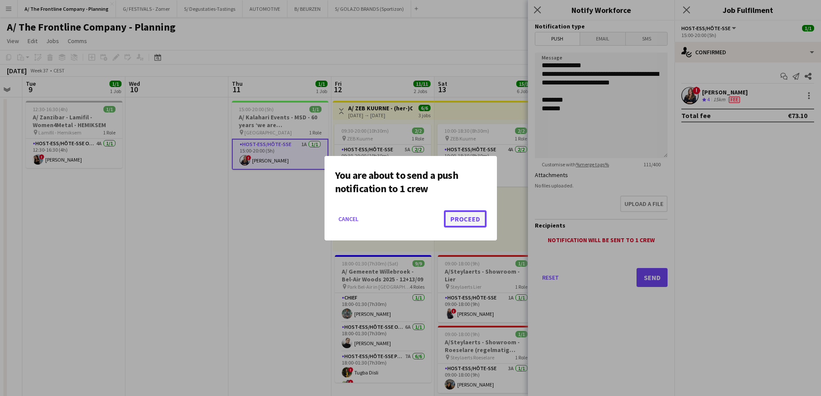
click at [473, 216] on button "Proceed" at bounding box center [465, 218] width 43 height 17
